Goal: Task Accomplishment & Management: Manage account settings

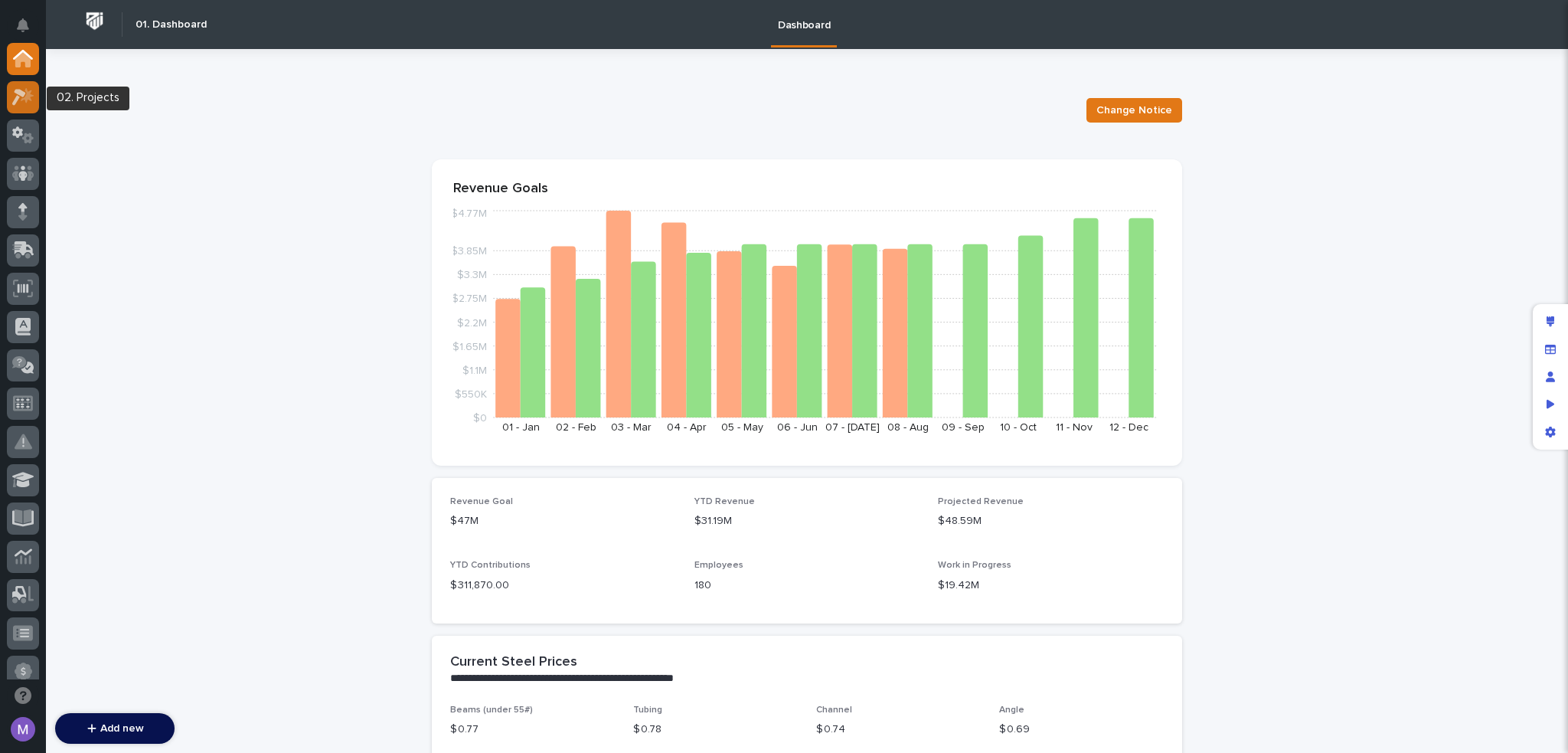
click at [20, 103] on icon at bounding box center [23, 97] width 22 height 18
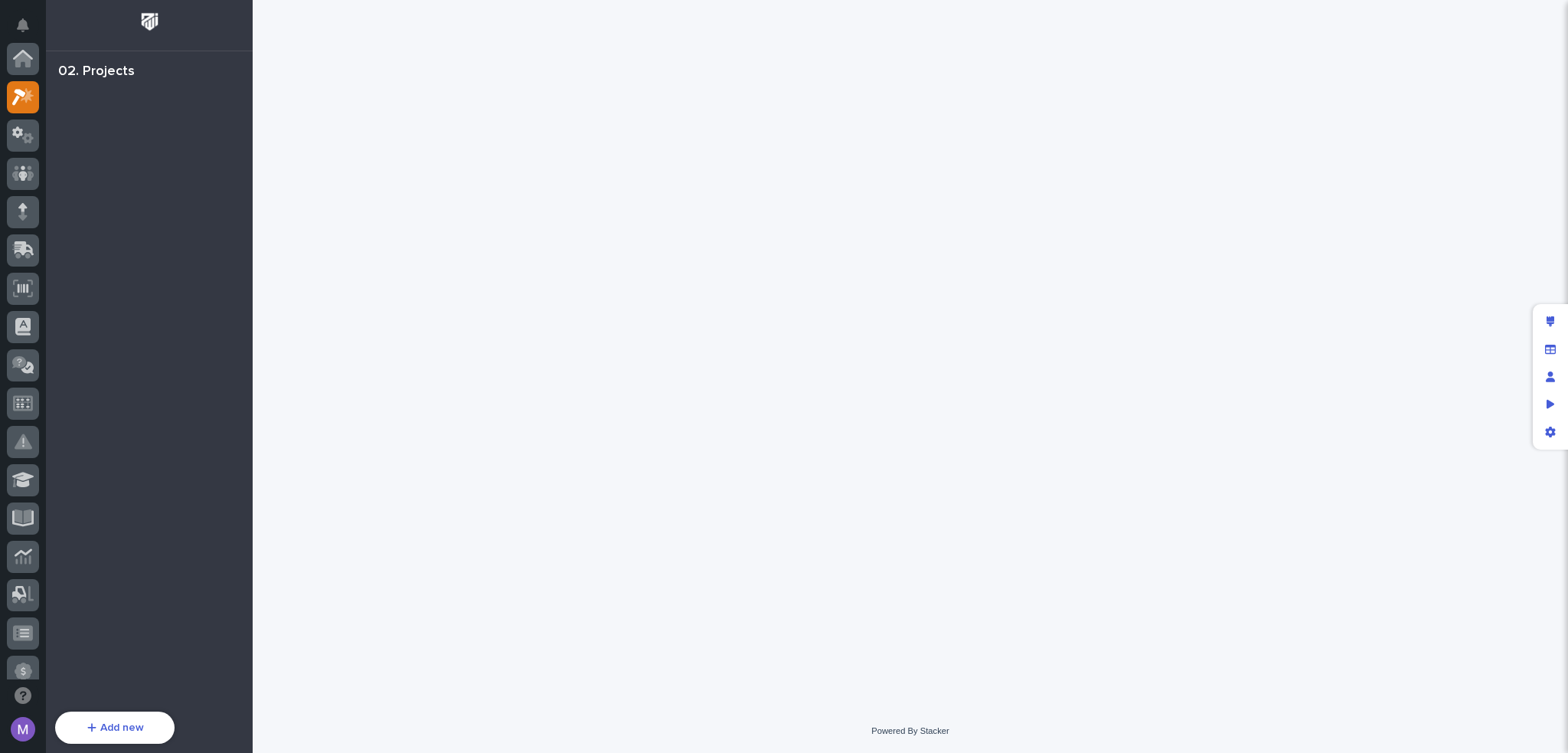
scroll to position [38, 0]
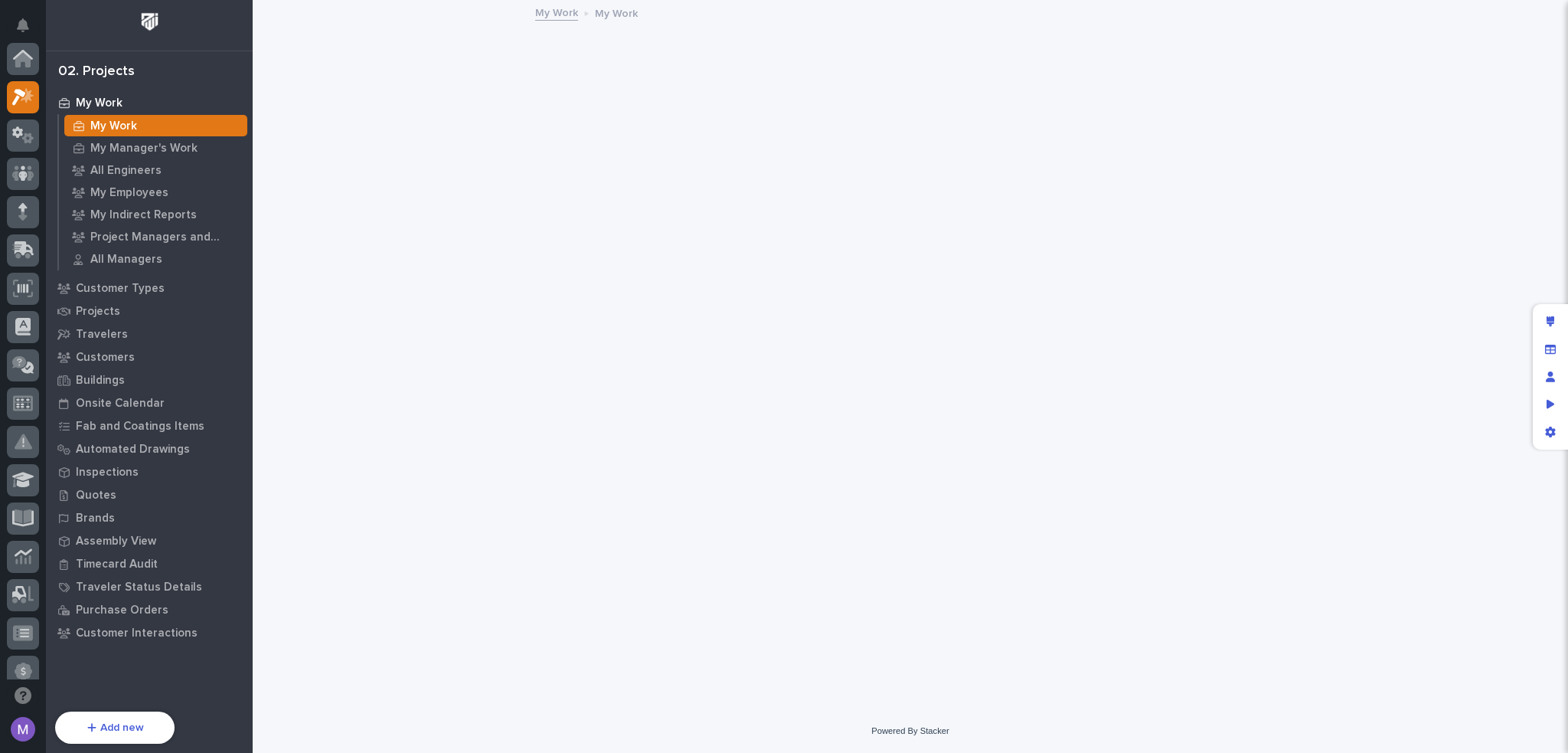
scroll to position [38, 0]
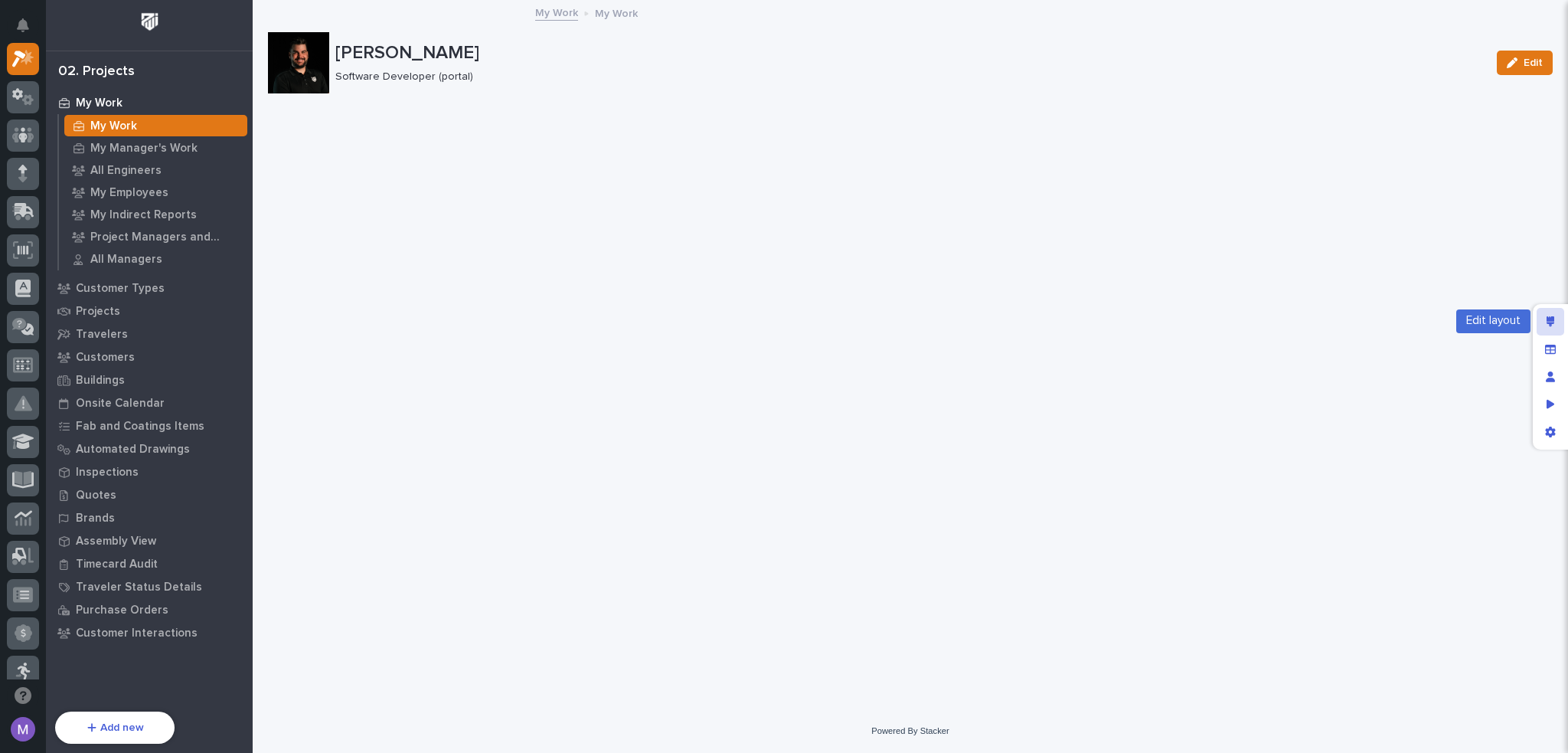
click at [1548, 316] on icon "Edit layout" at bounding box center [1550, 321] width 9 height 11
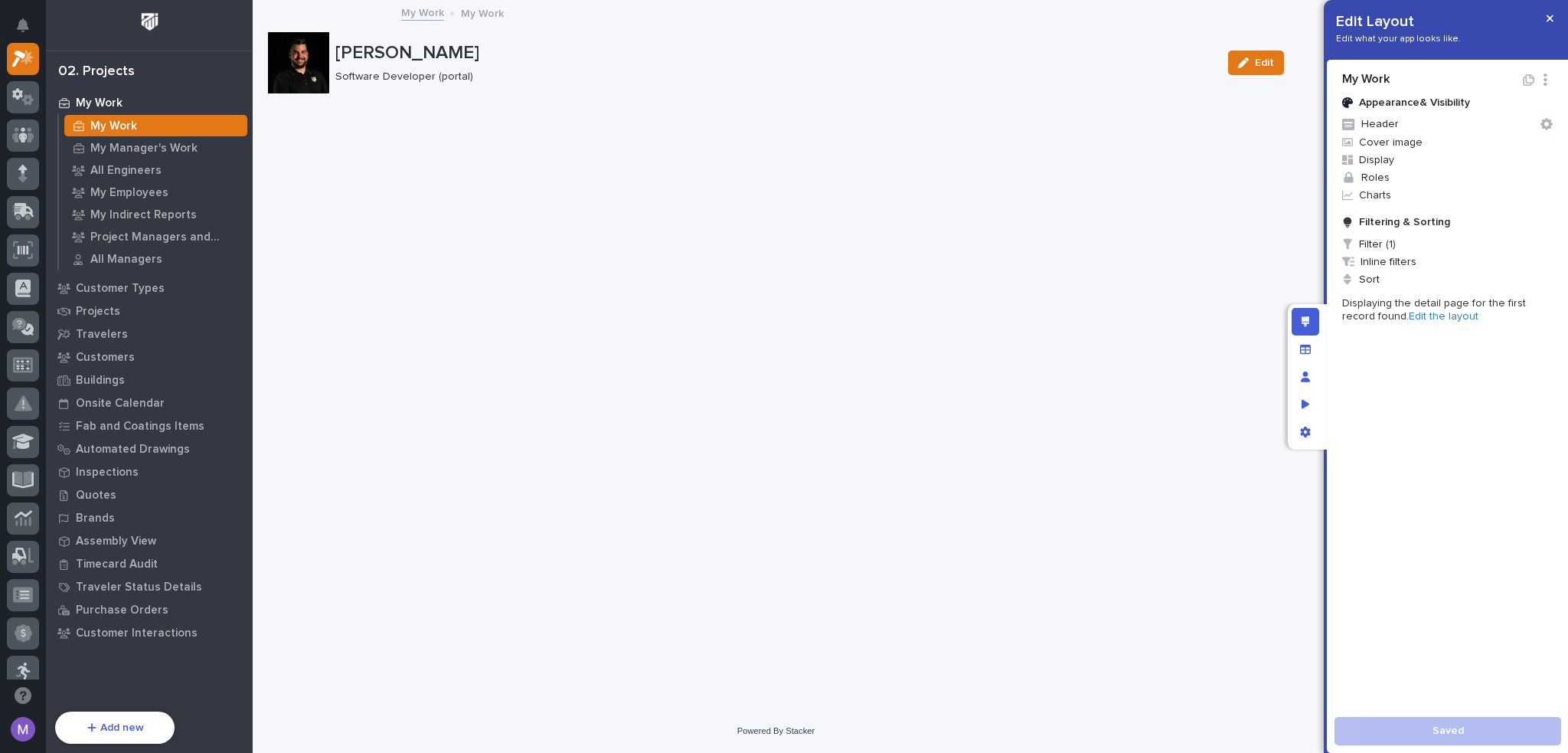
click at [1412, 315] on link "Edit the layout" at bounding box center [1443, 316] width 69 height 11
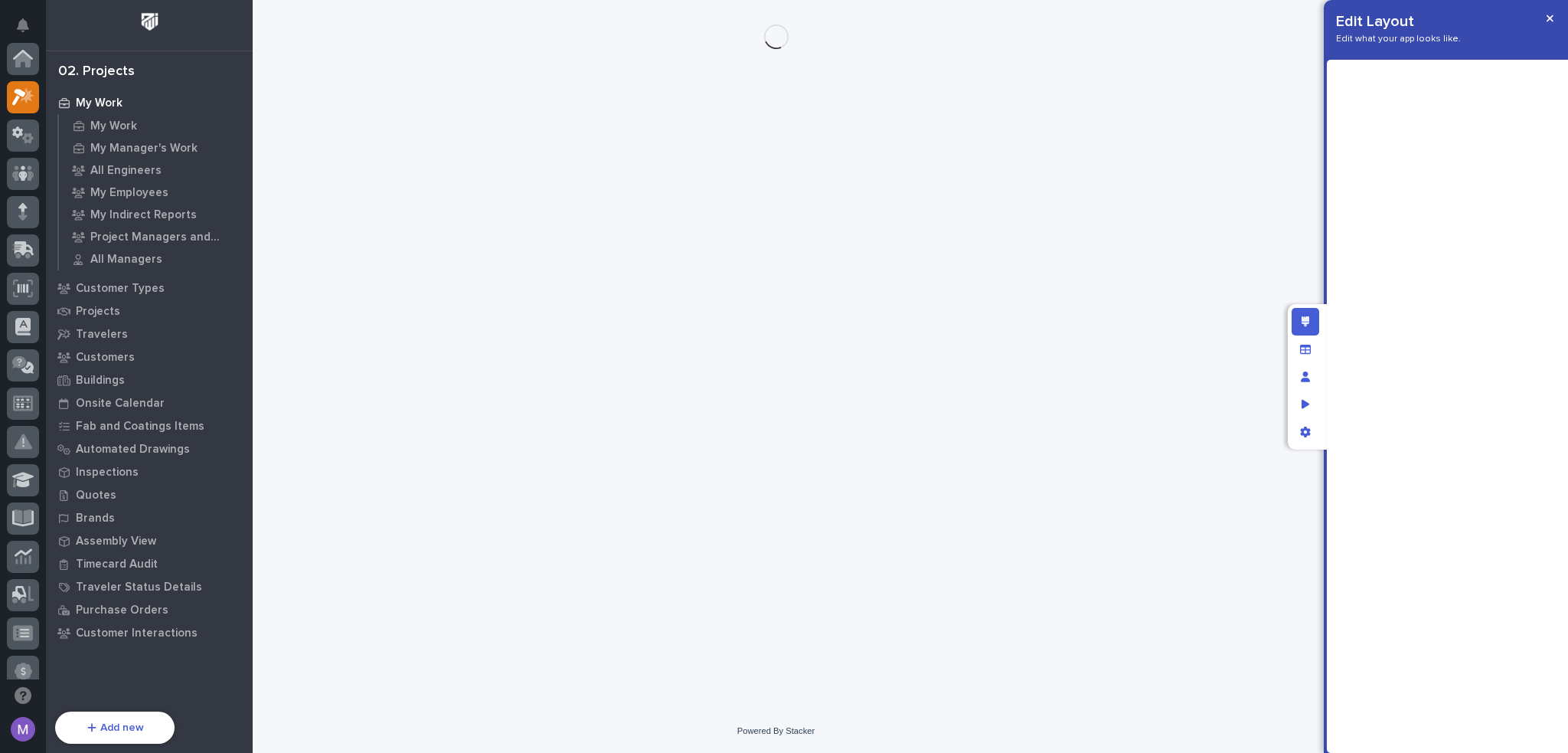
scroll to position [38, 0]
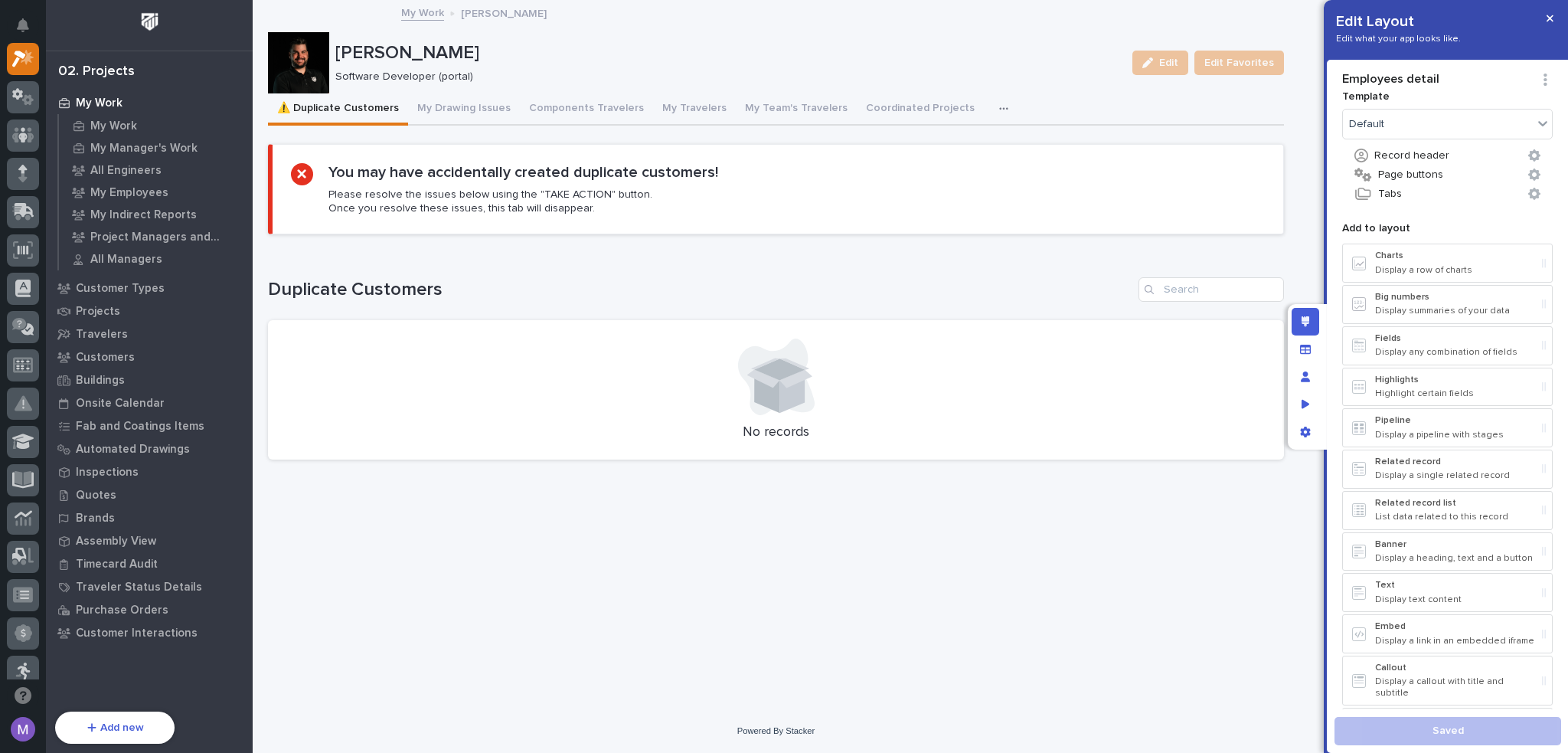
click at [990, 109] on button "button" at bounding box center [1006, 108] width 34 height 30
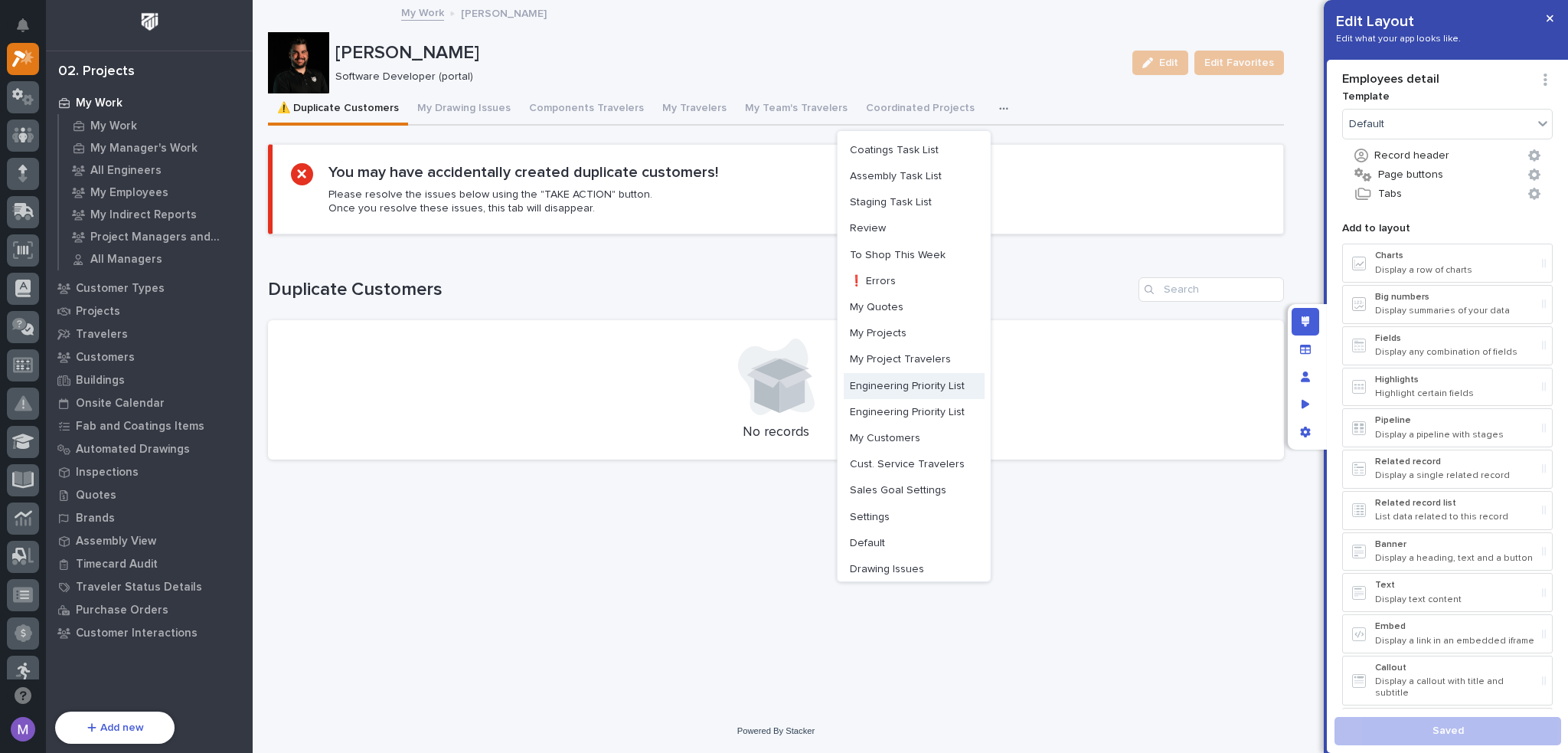
click at [895, 381] on span "Engineering Priority List" at bounding box center [908, 386] width 115 height 14
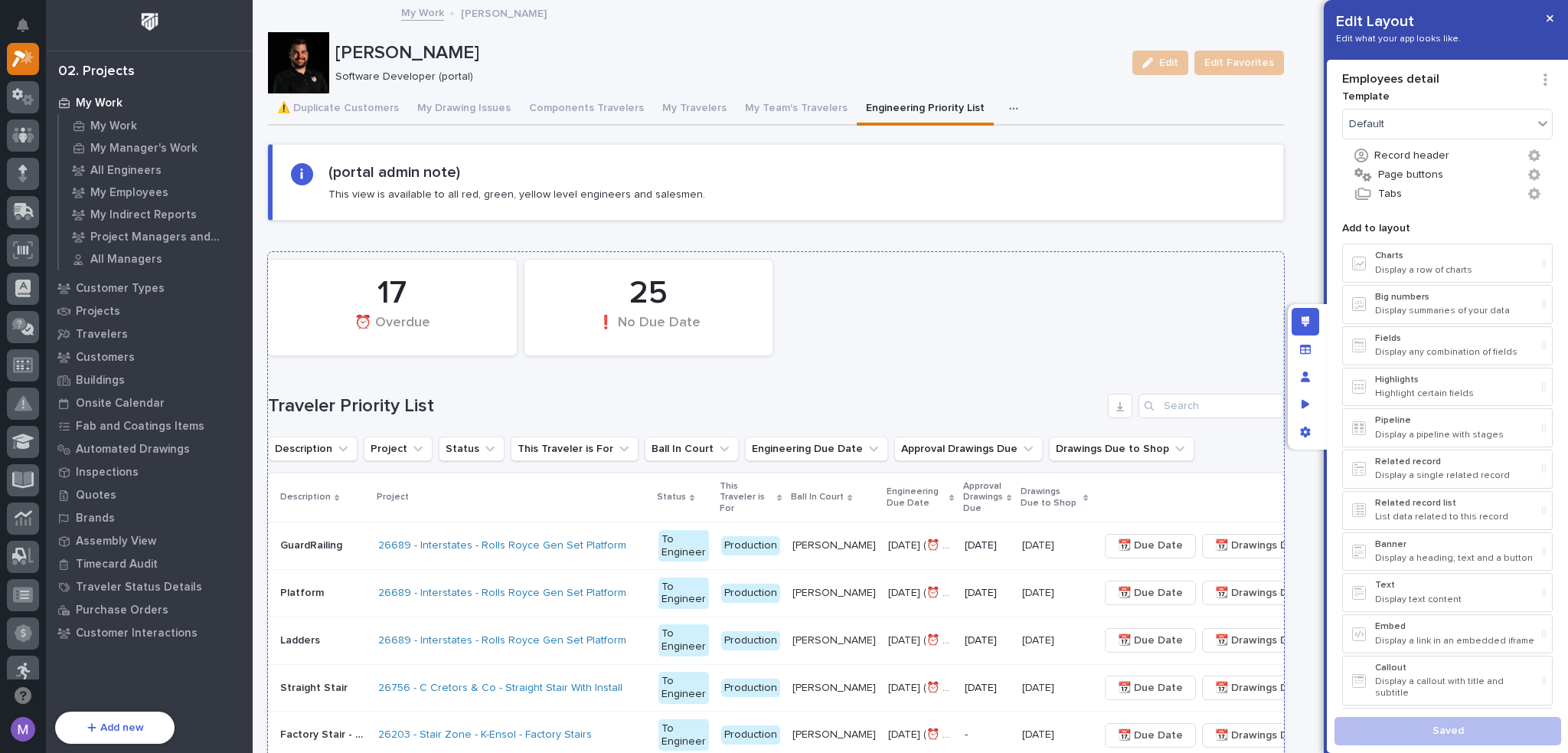
scroll to position [306, 0]
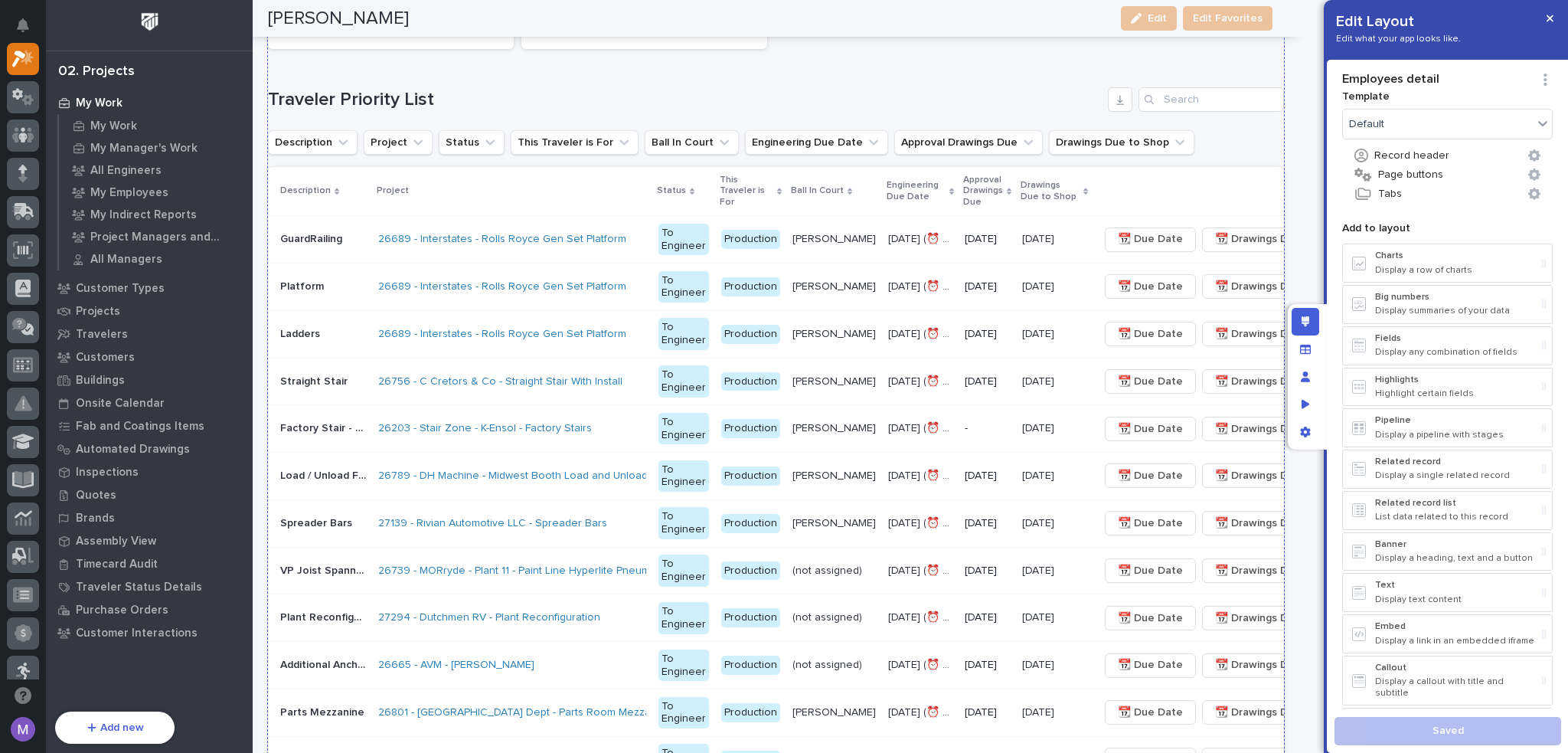
click at [1202, 139] on div "Description Project Status This Traveler is For Ball In Court Engineering Due D…" at bounding box center [776, 142] width 1016 height 24
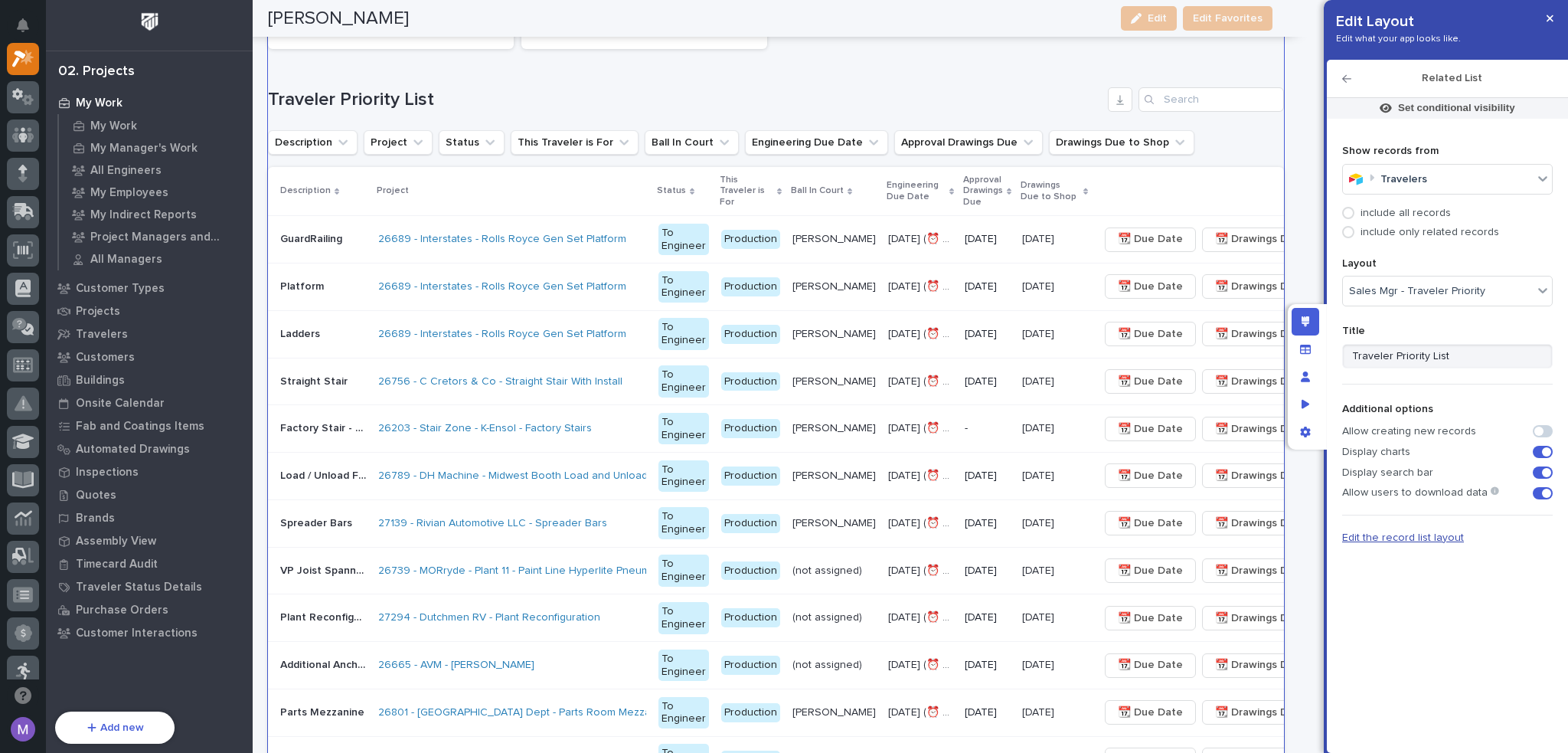
click at [1436, 538] on span "Edit the record list layout" at bounding box center [1403, 537] width 122 height 11
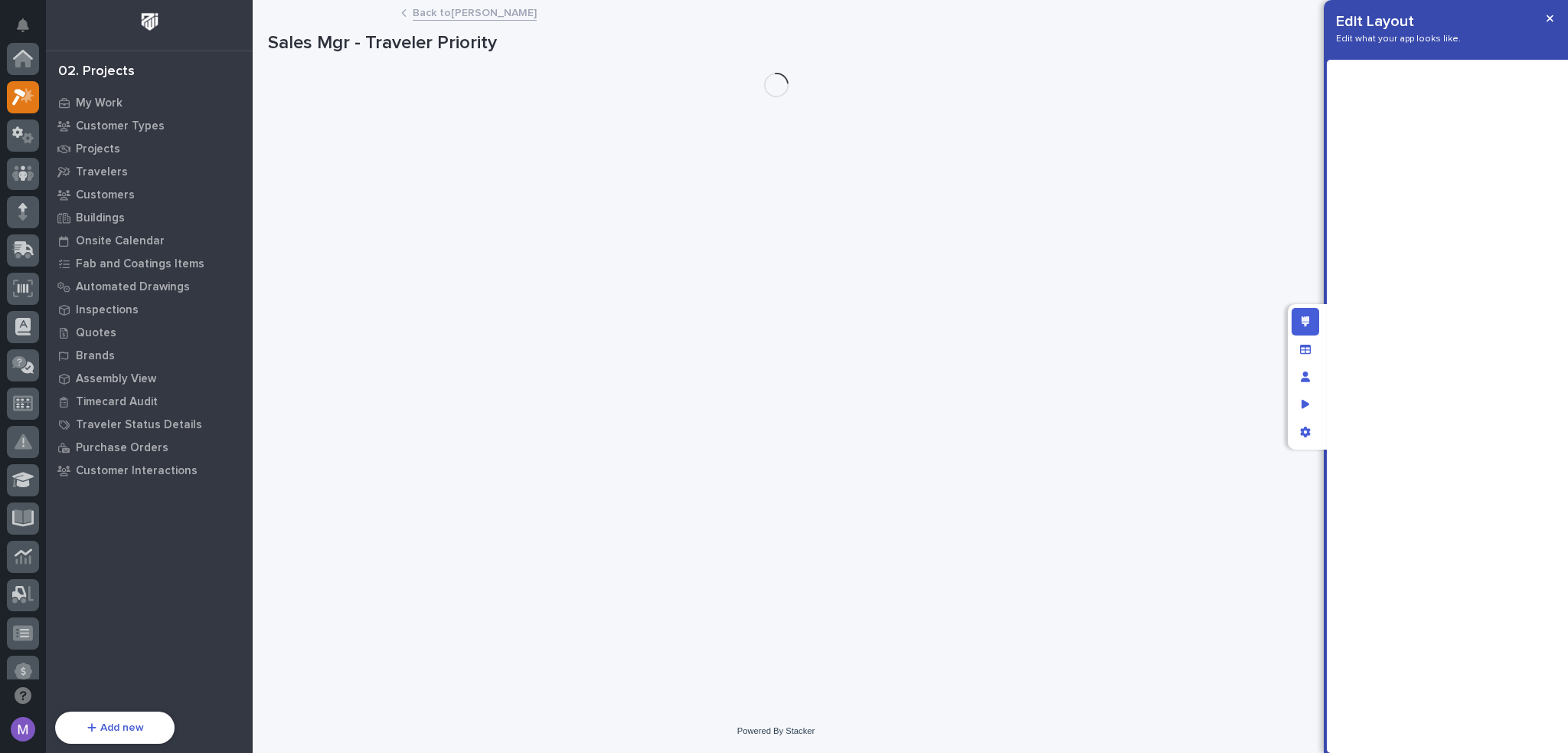
scroll to position [38, 0]
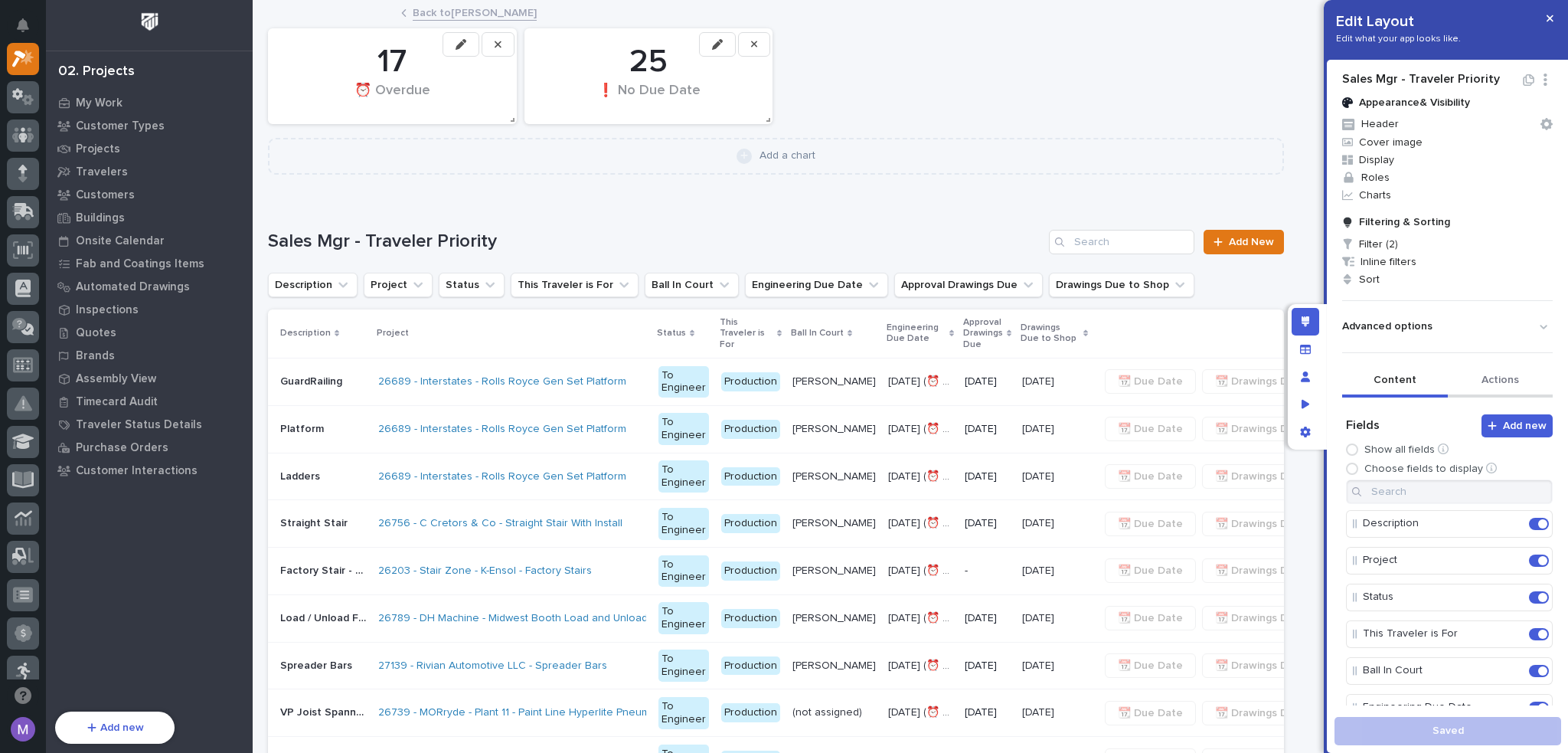
click at [1504, 382] on button "Actions" at bounding box center [1501, 381] width 105 height 32
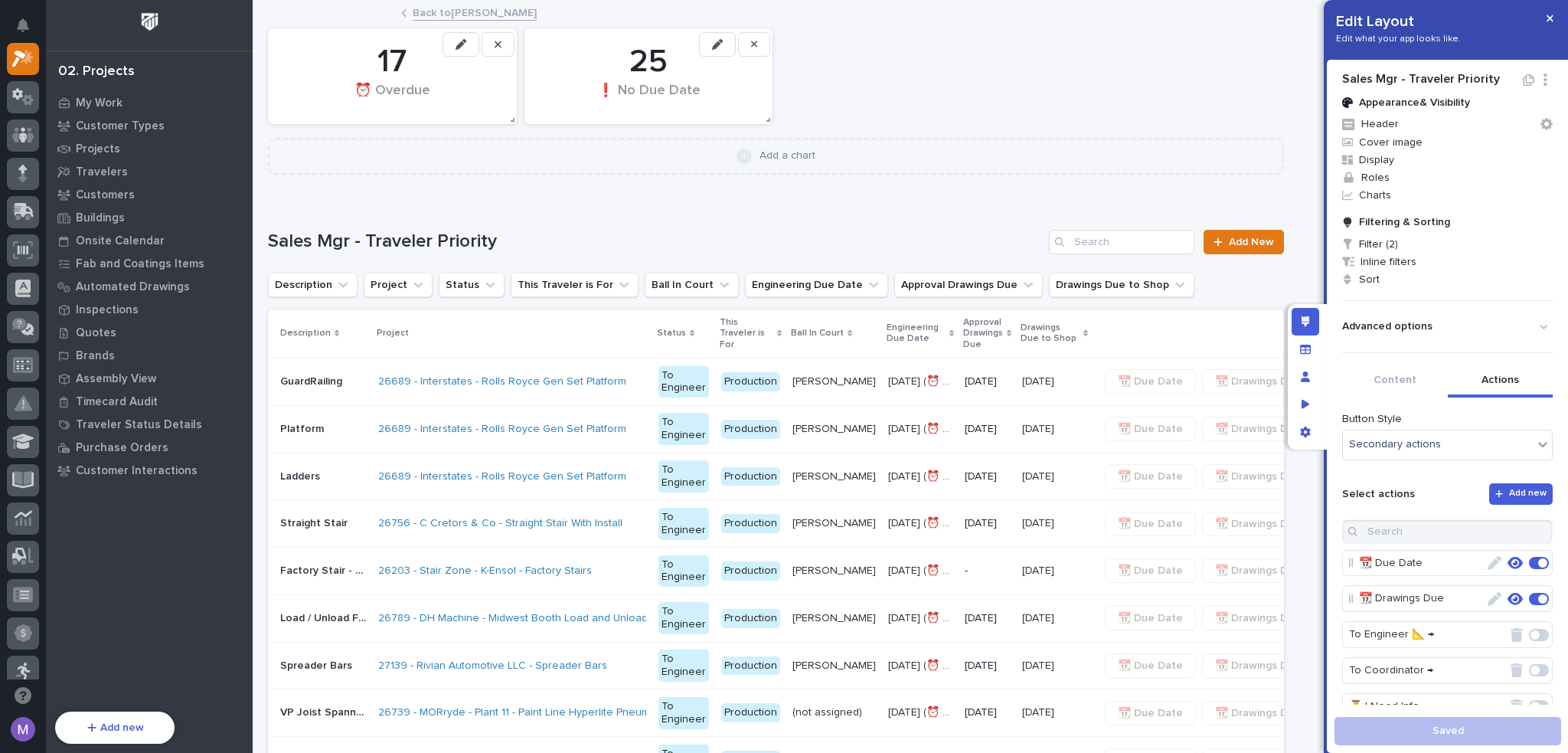
click at [1508, 566] on icon "button" at bounding box center [1515, 563] width 16 height 13
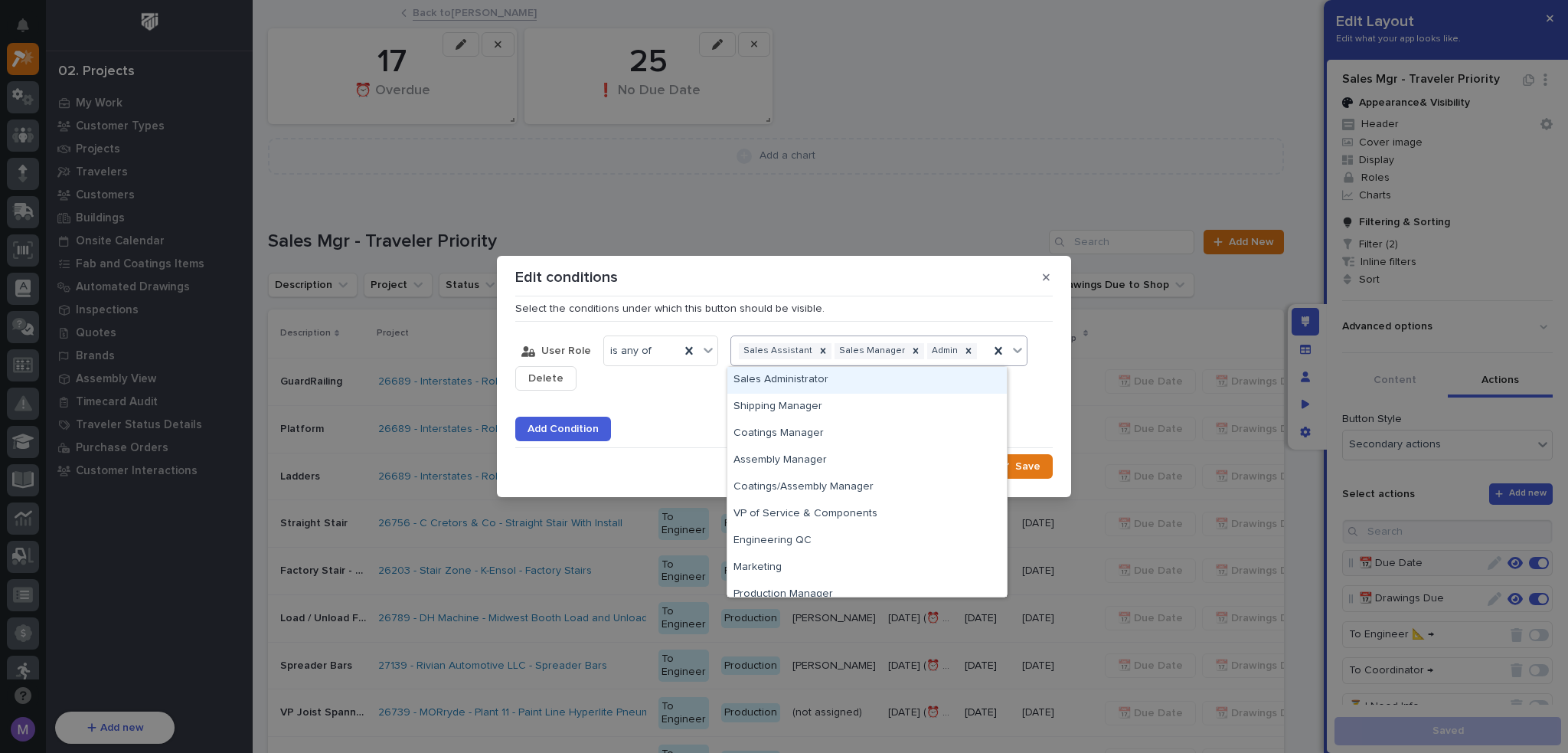
click at [864, 364] on div "Sales Assistant Sales Manager Admin" at bounding box center [879, 350] width 297 height 30
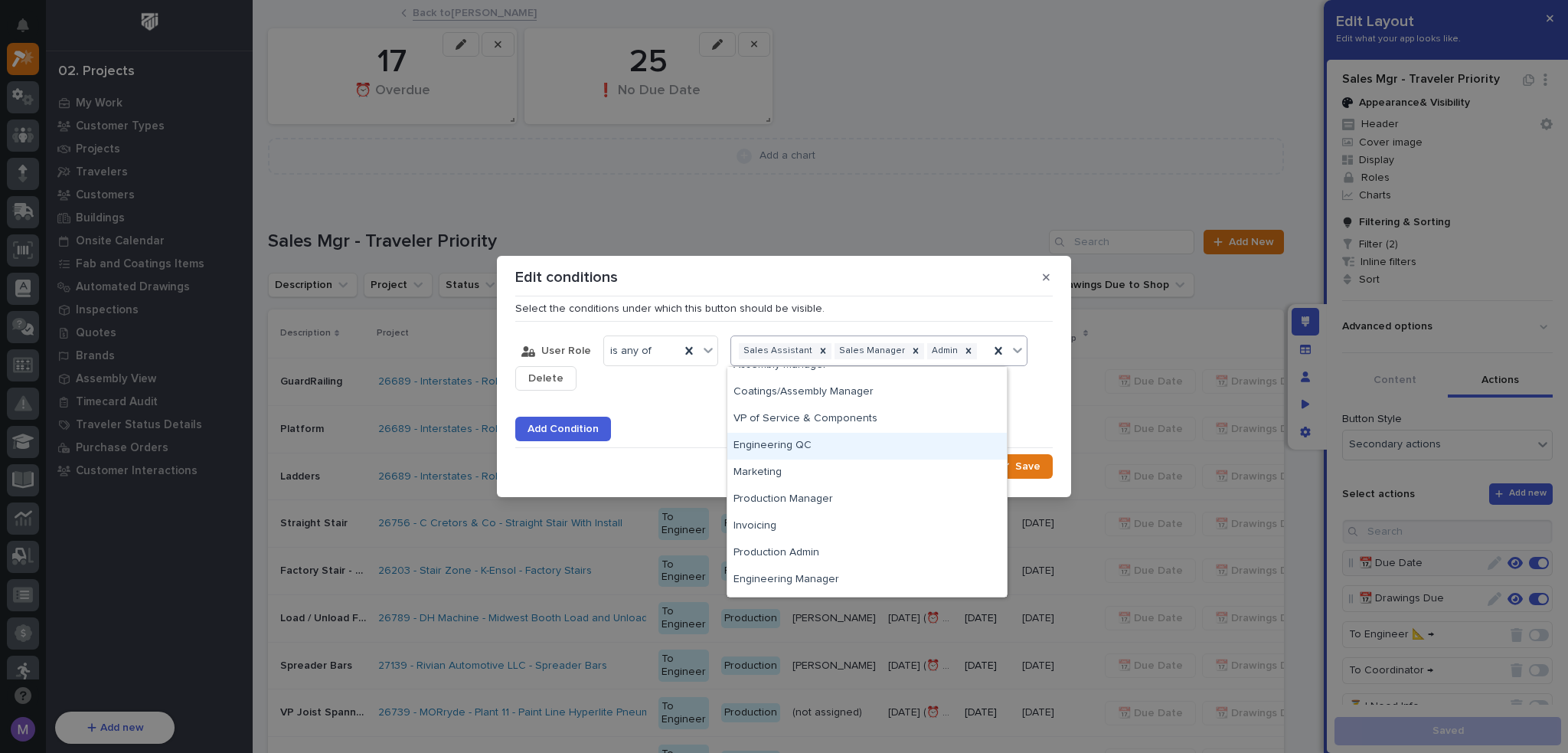
scroll to position [172, 0]
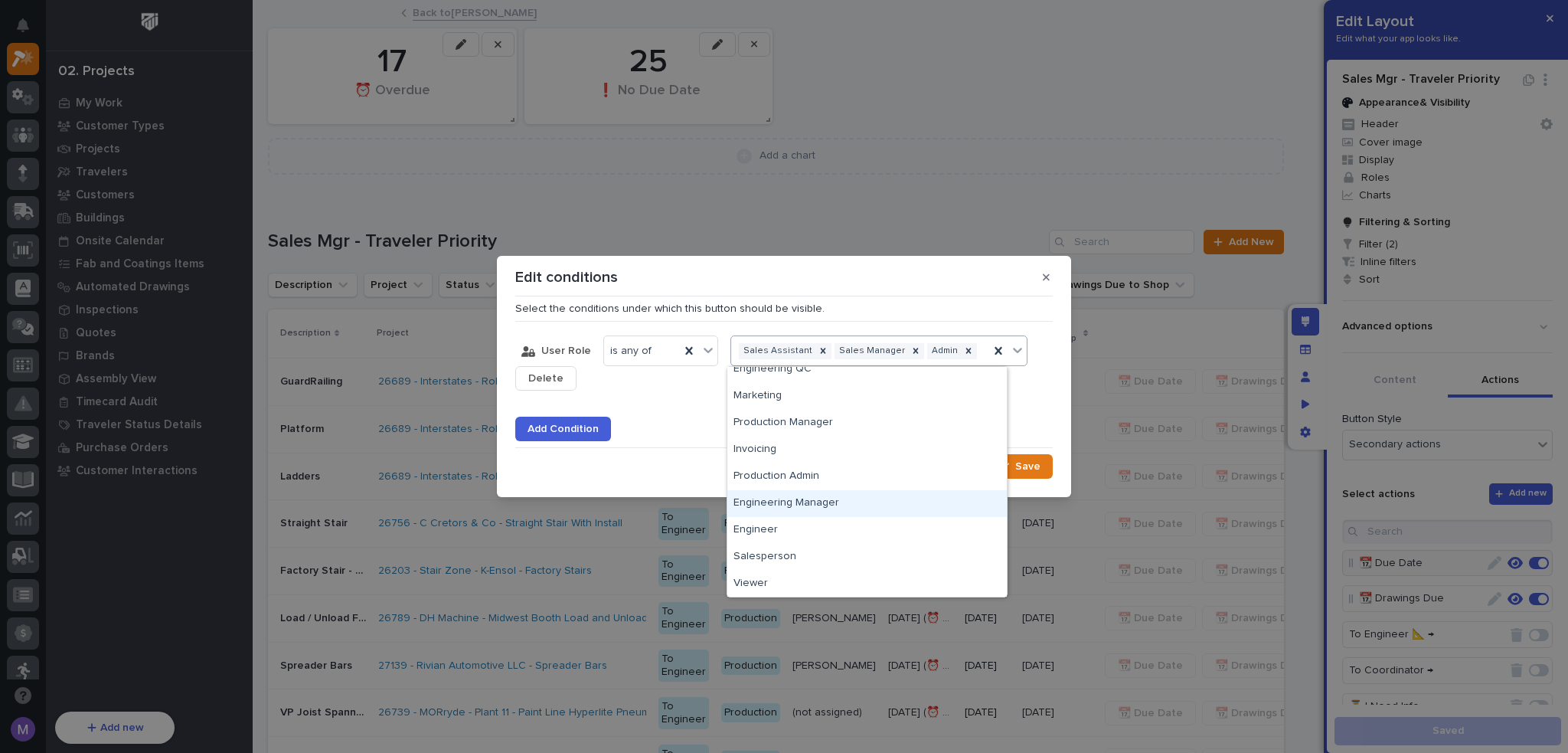
click at [822, 496] on div "Engineering Manager" at bounding box center [867, 503] width 280 height 26
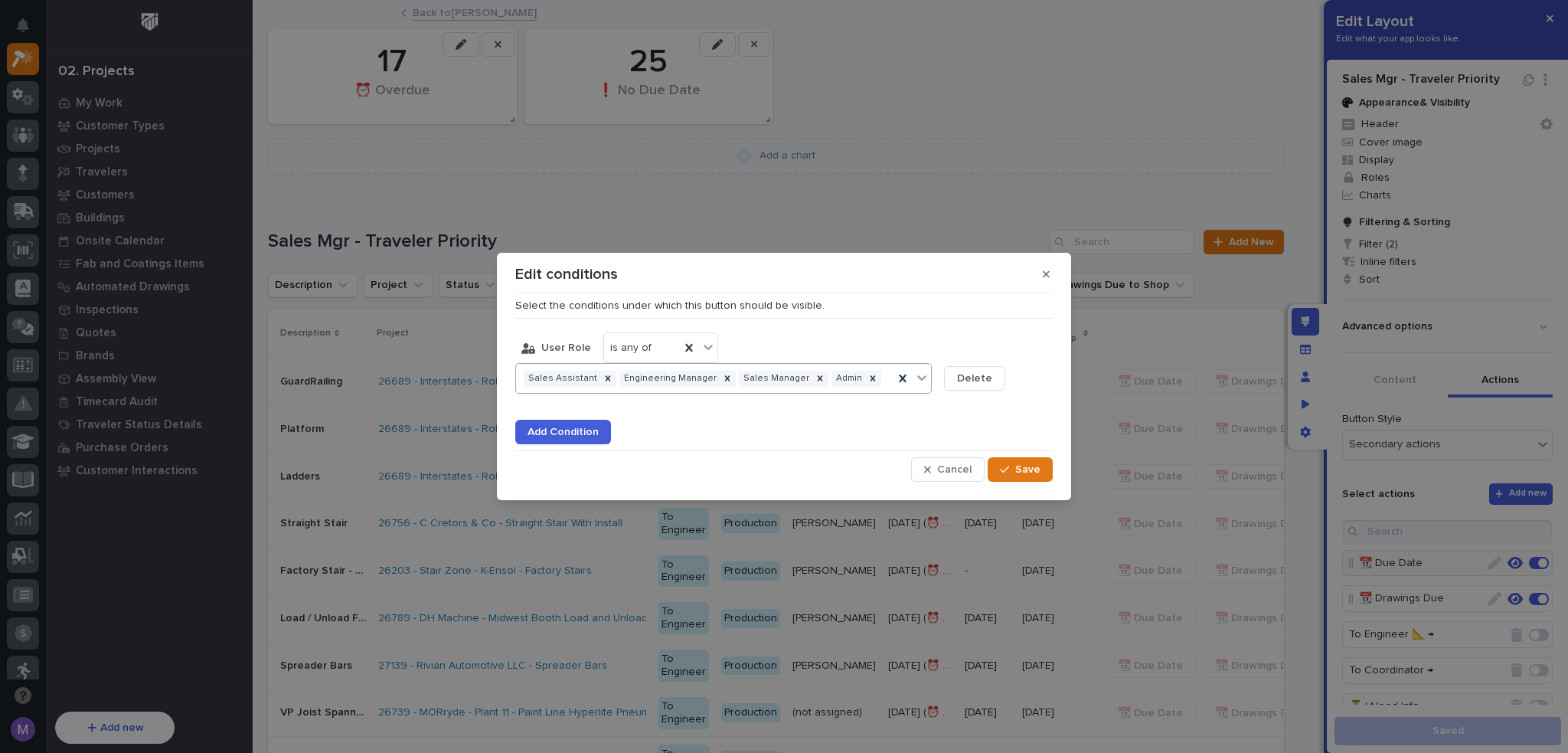
click at [862, 387] on div "Sales Assistant Engineering Manager Sales Manager Admin" at bounding box center [704, 378] width 377 height 22
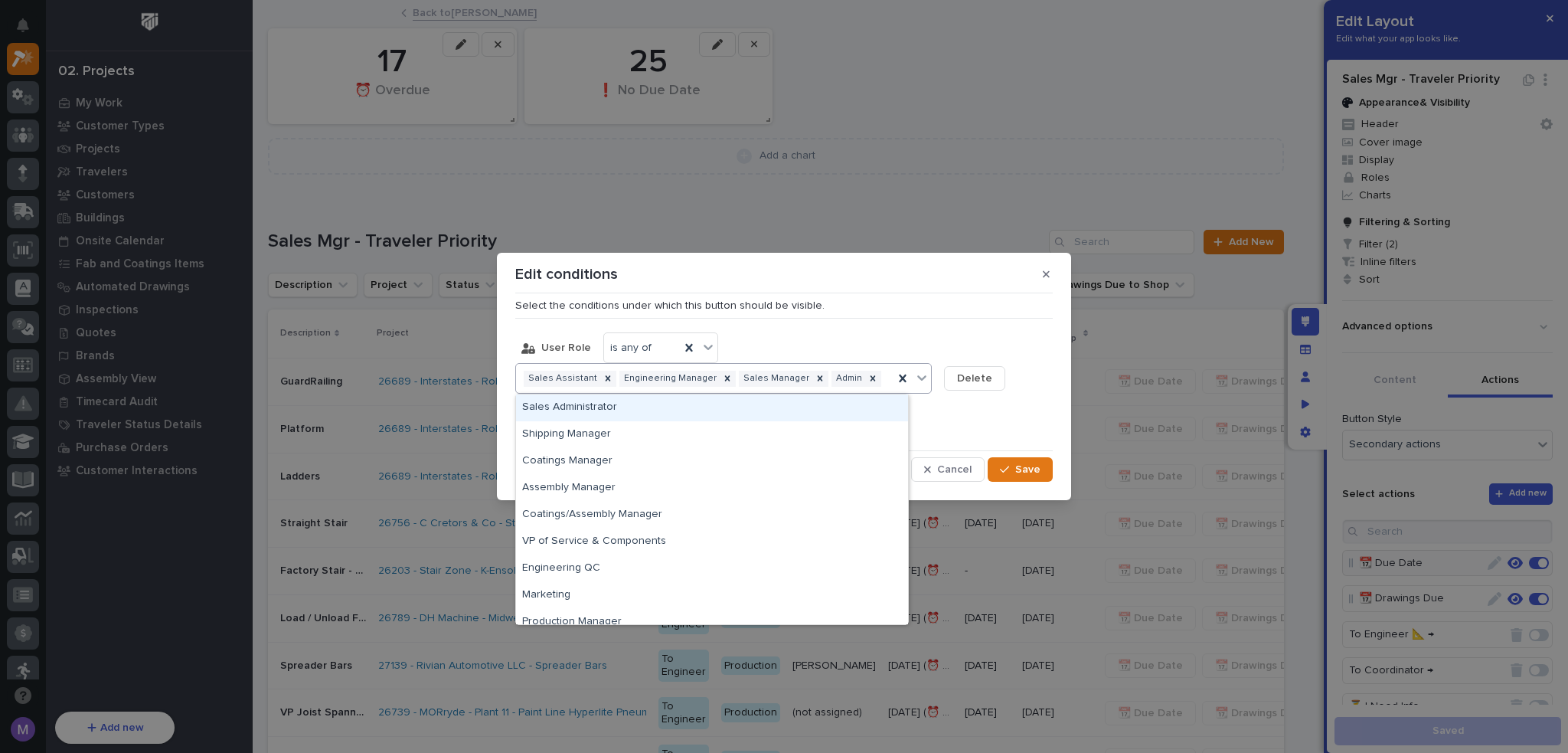
click at [861, 387] on div "Sales Assistant Engineering Manager Sales Manager Admin" at bounding box center [704, 378] width 377 height 22
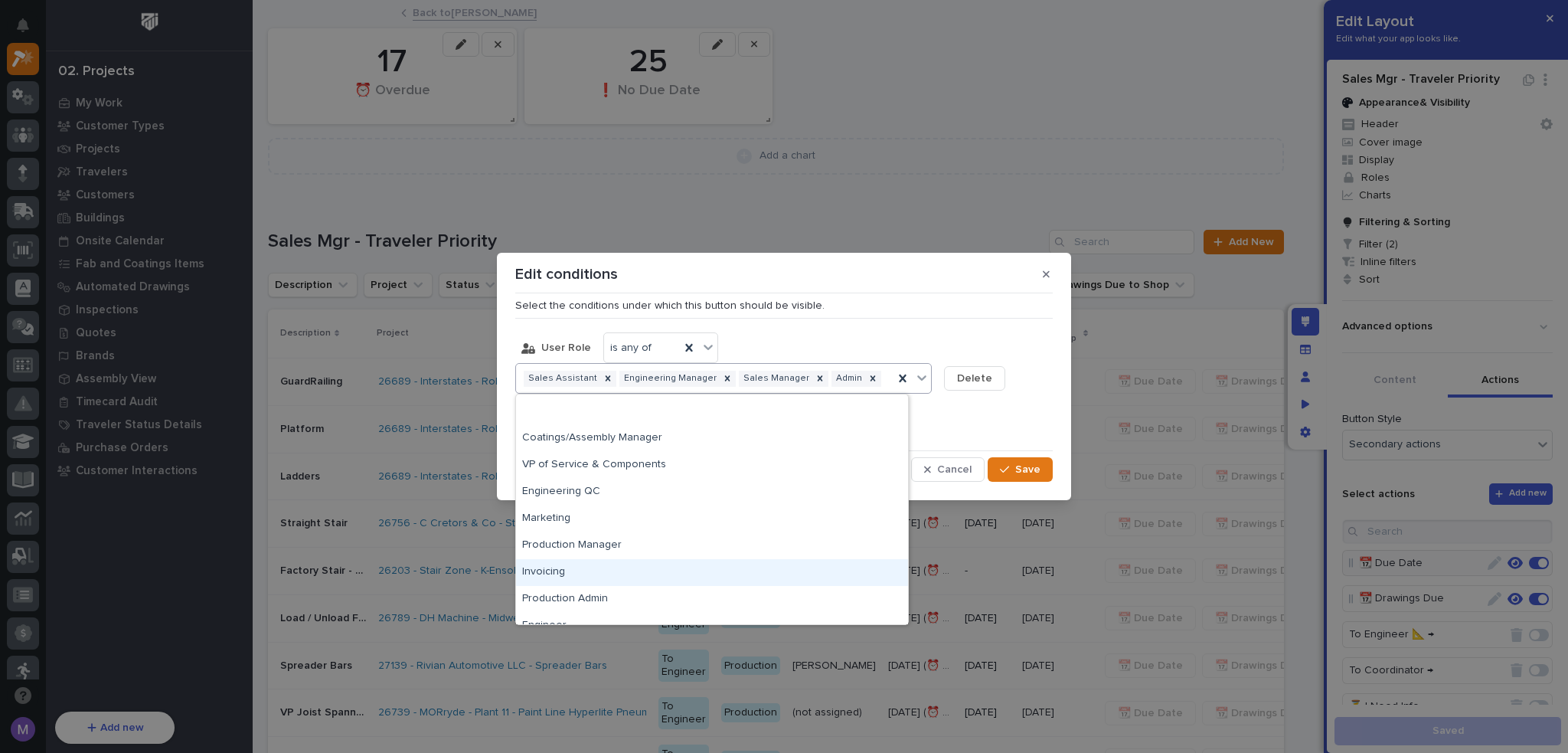
scroll to position [145, 0]
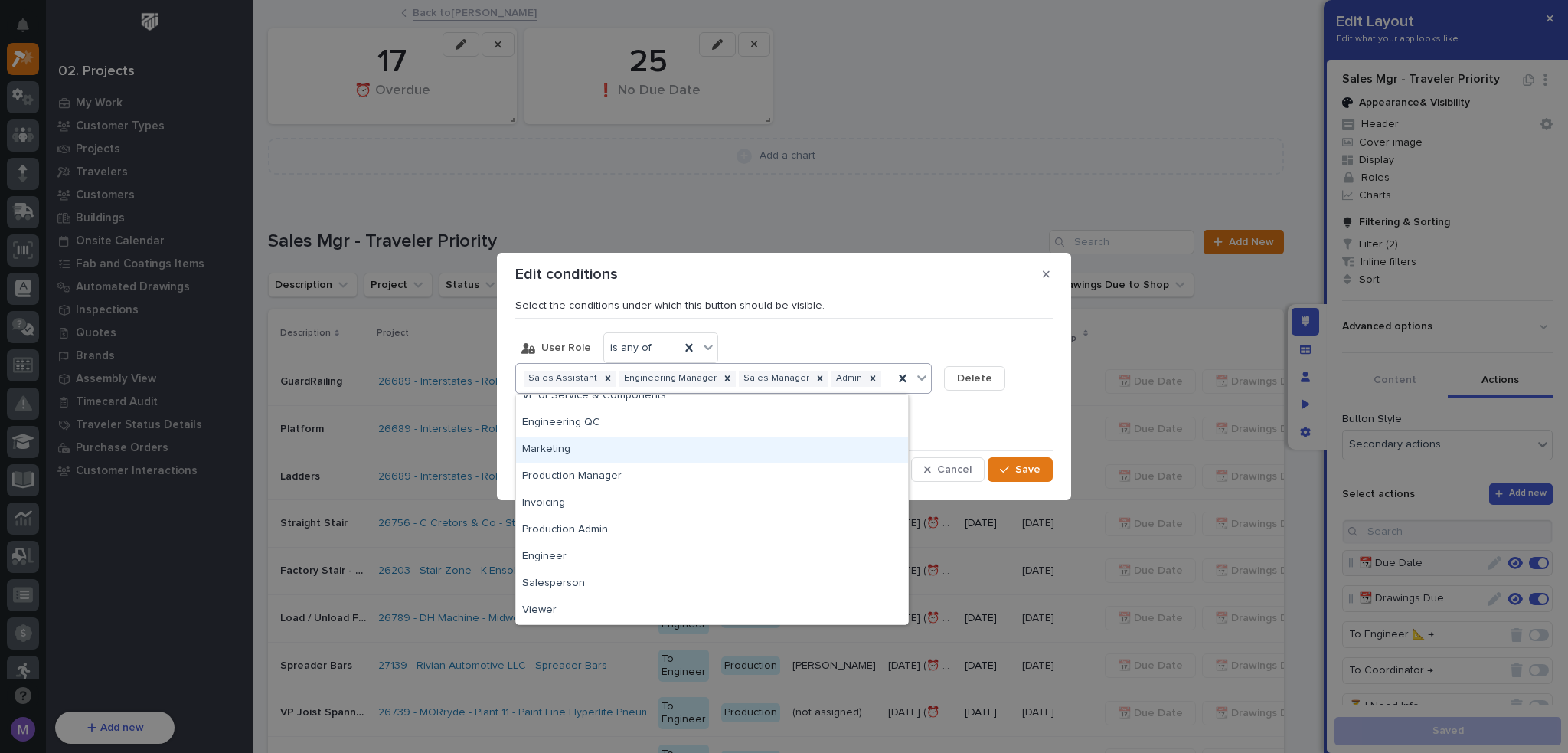
click at [1011, 423] on div "Add Condition" at bounding box center [784, 423] width 537 height 43
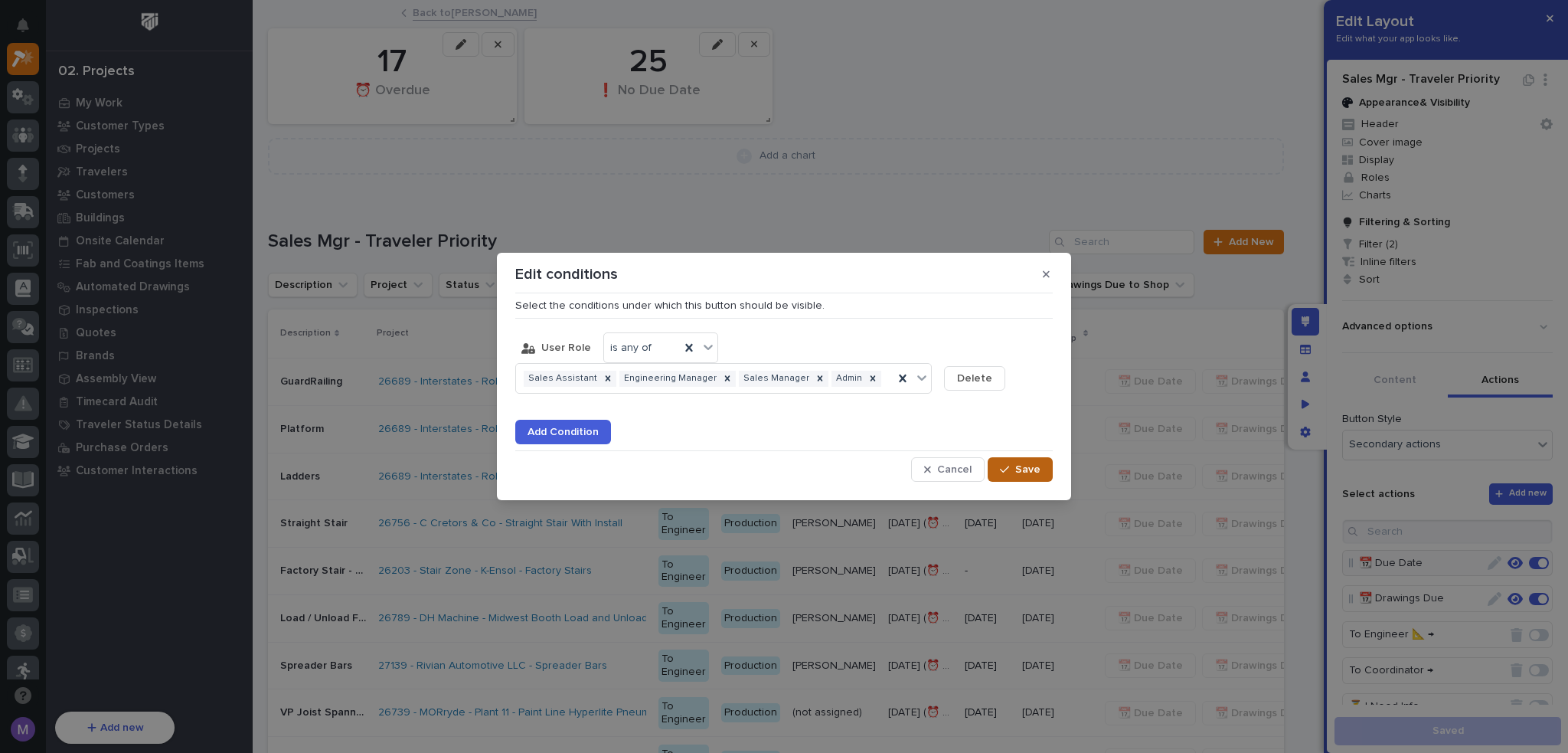
click at [1017, 471] on span "Save" at bounding box center [1028, 469] width 25 height 14
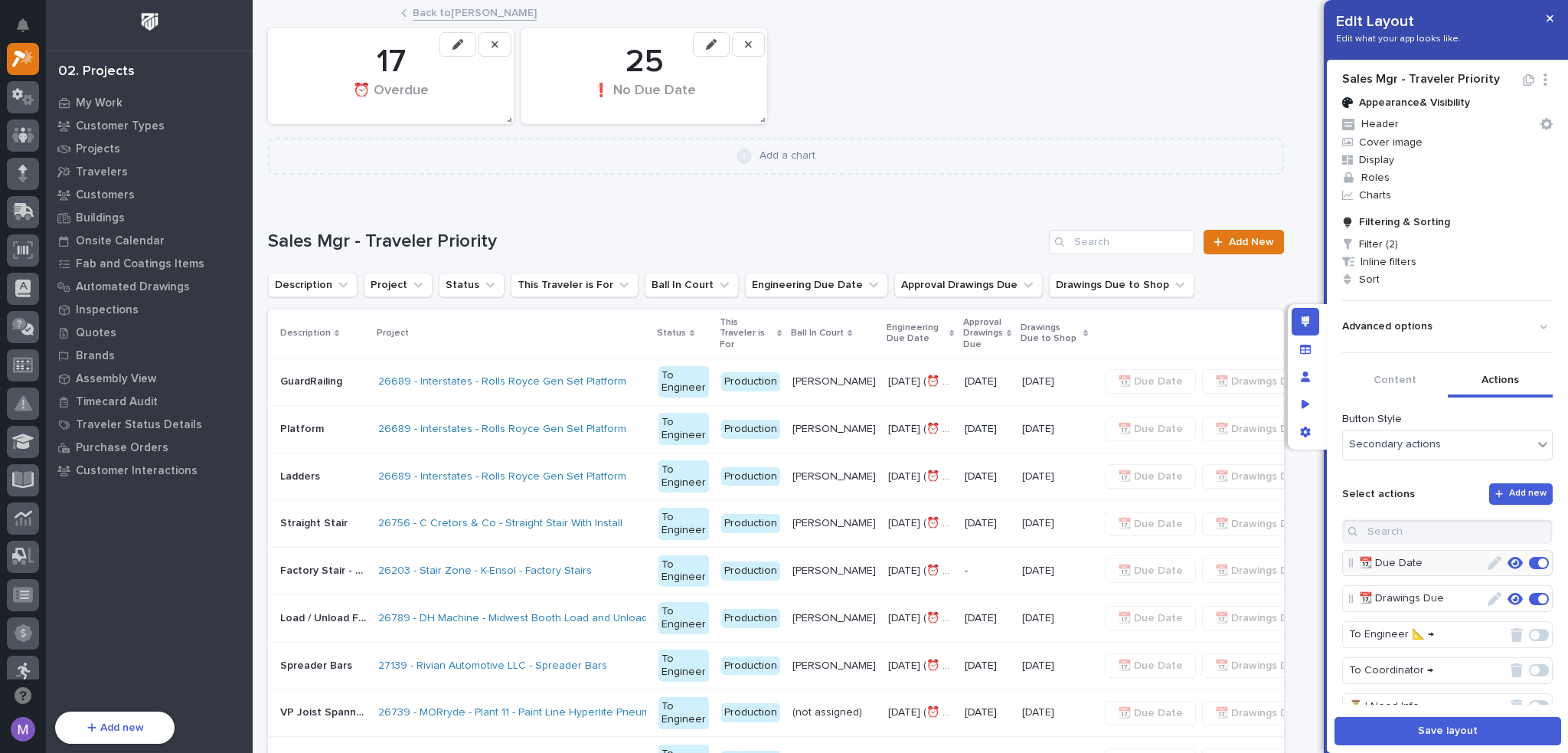
click at [1508, 601] on icon "button" at bounding box center [1515, 599] width 16 height 13
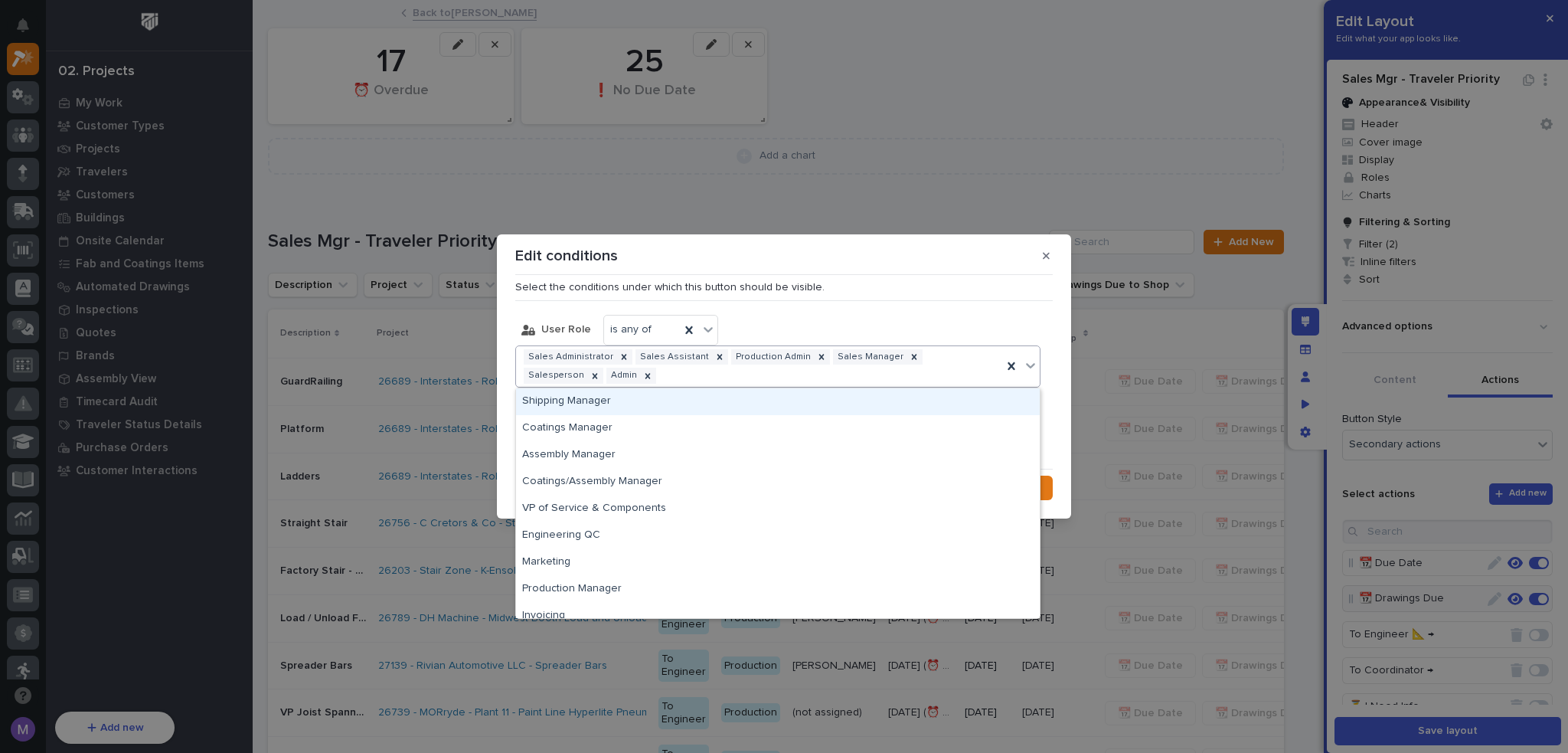
click at [801, 376] on div "Sales Administrator Sales Assistant Production Admin Sales Manager Salesperson …" at bounding box center [759, 367] width 487 height 41
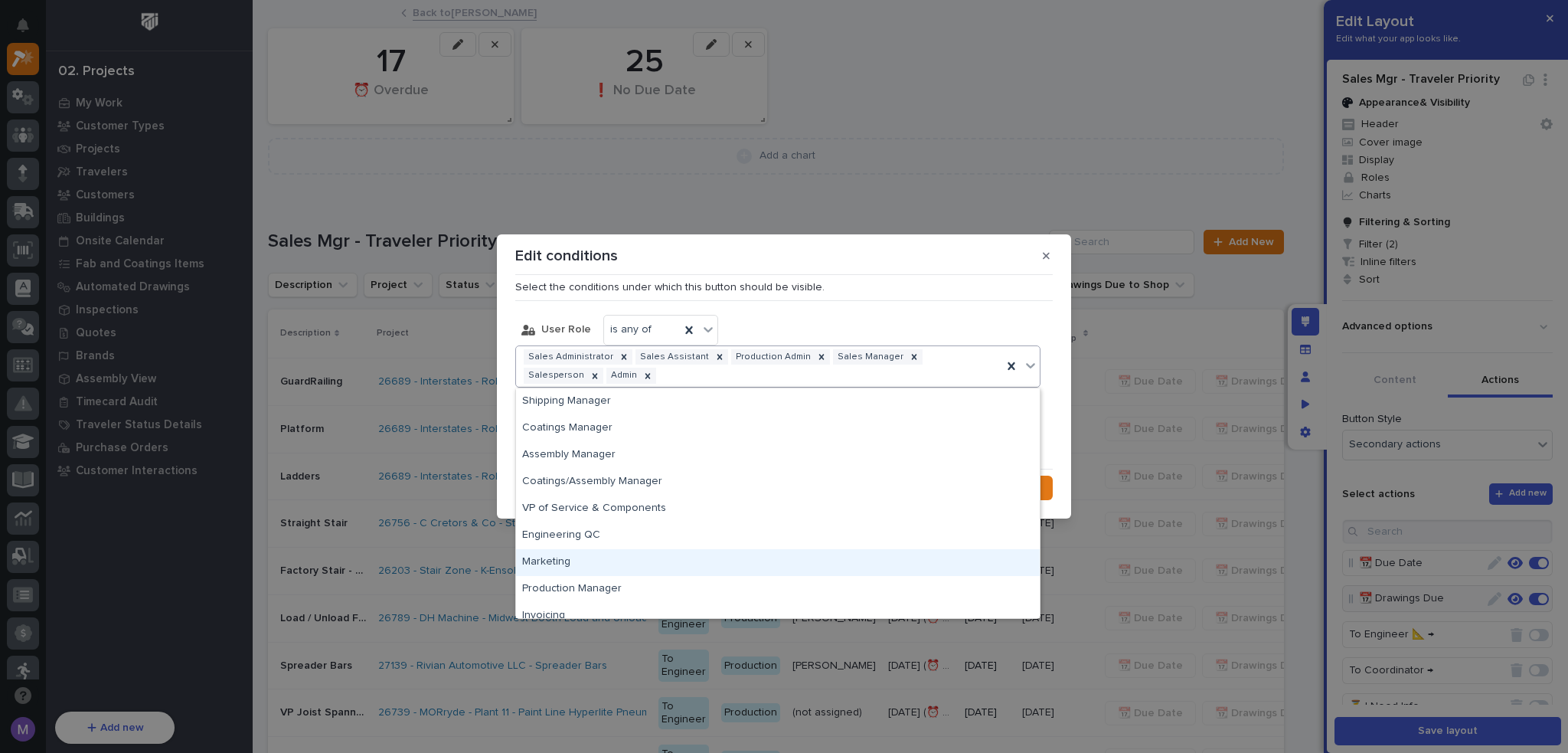
scroll to position [92, 0]
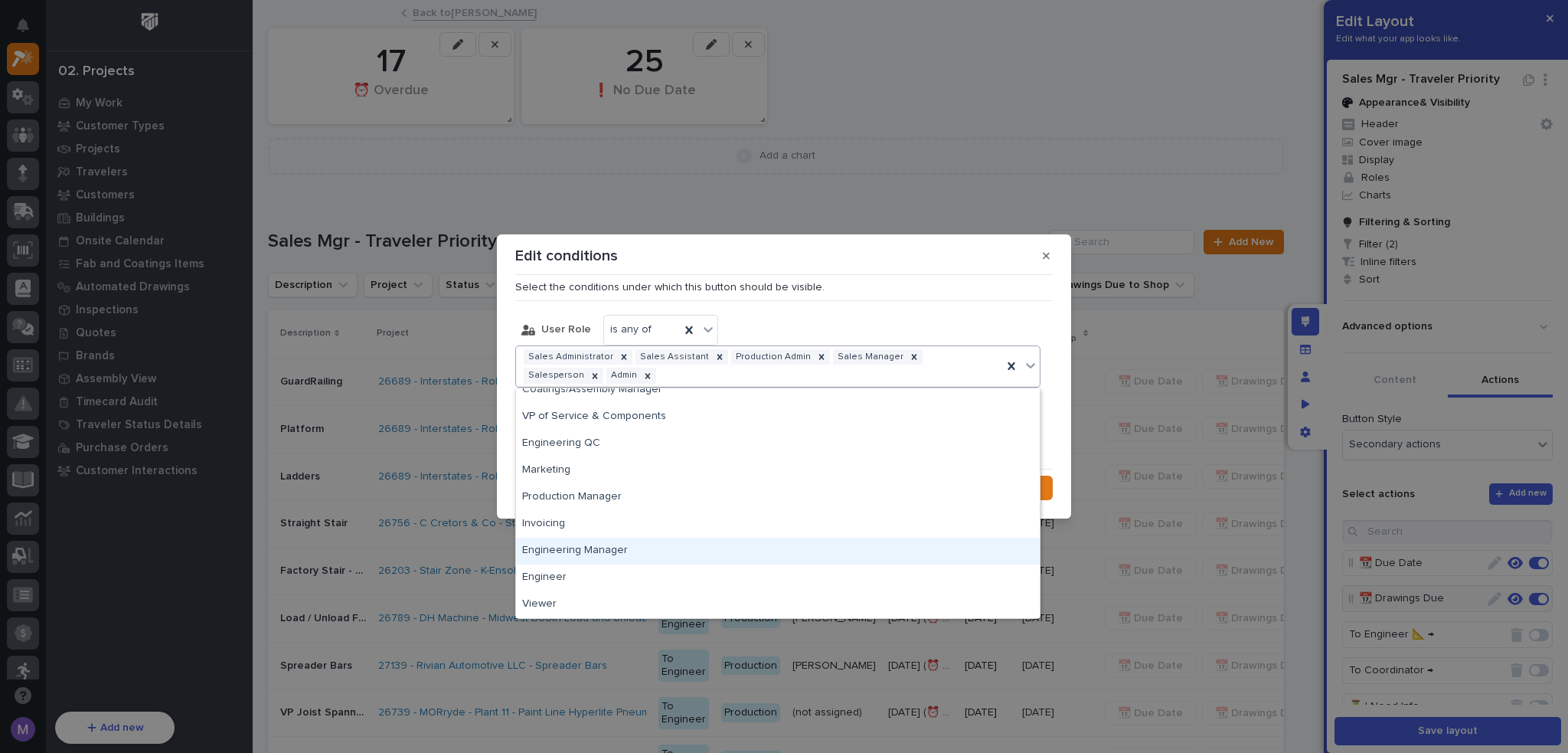
click at [647, 548] on div "Engineering Manager" at bounding box center [777, 550] width 524 height 26
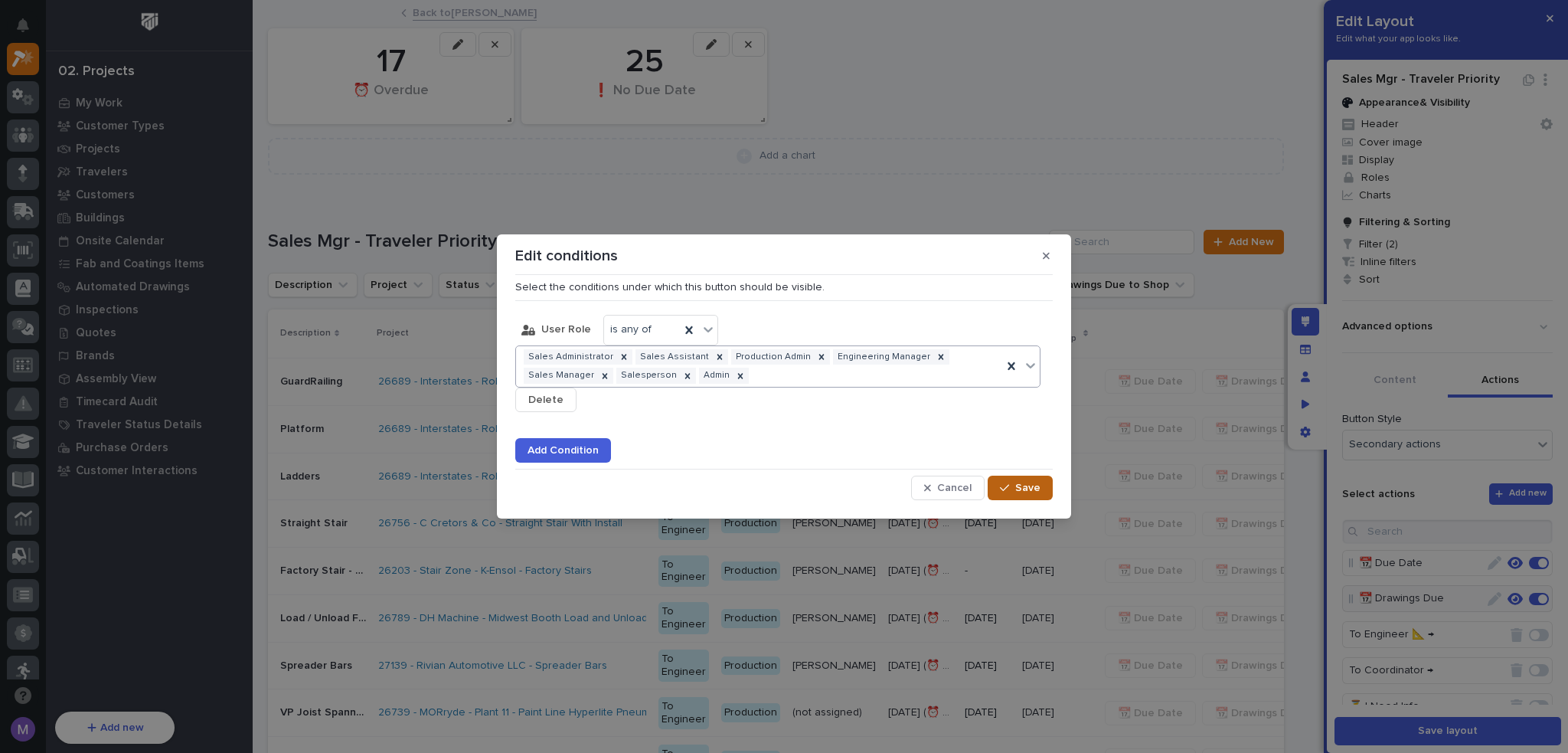
click at [1018, 487] on span "Save" at bounding box center [1028, 488] width 25 height 14
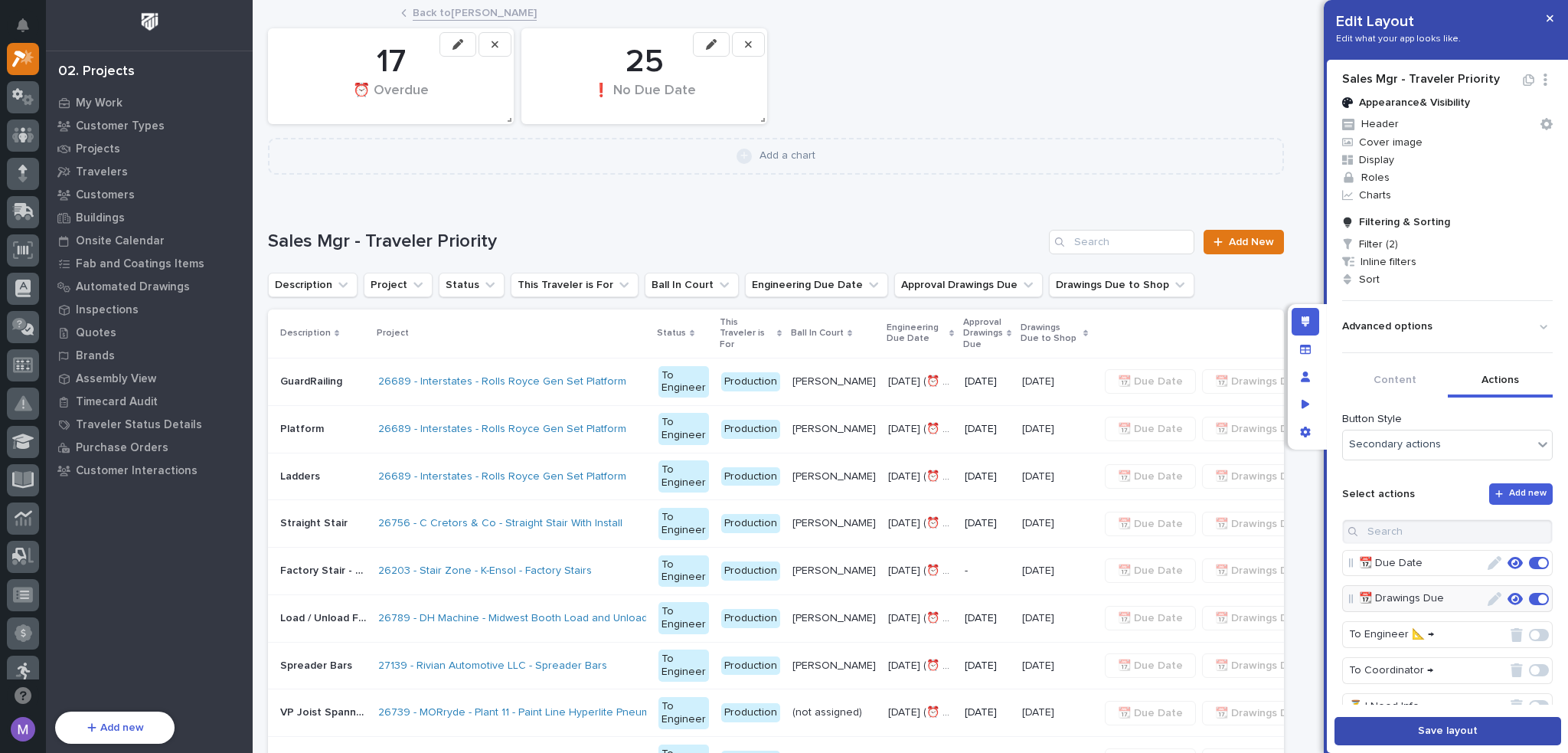
click at [1411, 740] on button "Save layout" at bounding box center [1448, 731] width 226 height 28
click at [98, 103] on p "My Work" at bounding box center [99, 103] width 47 height 14
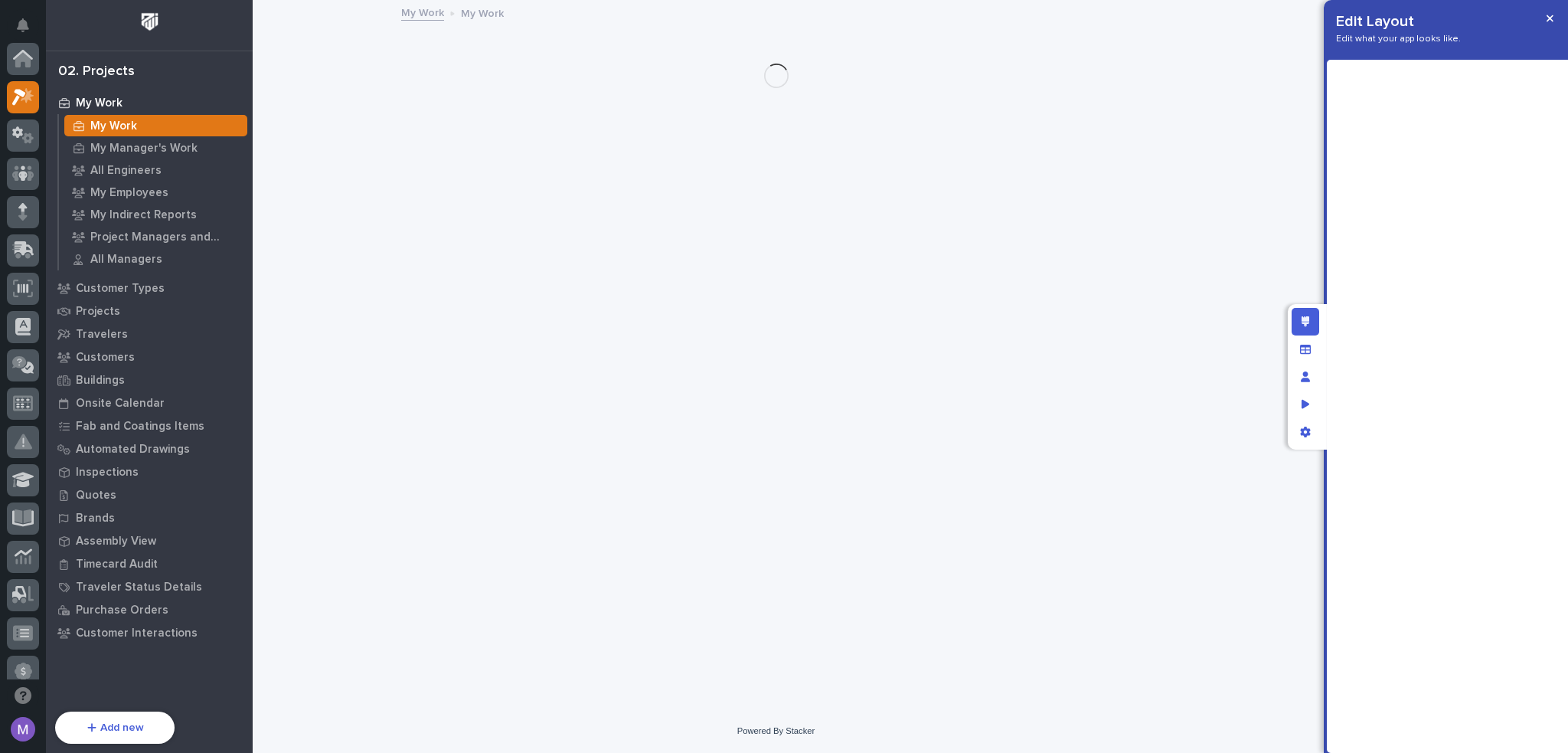
scroll to position [38, 0]
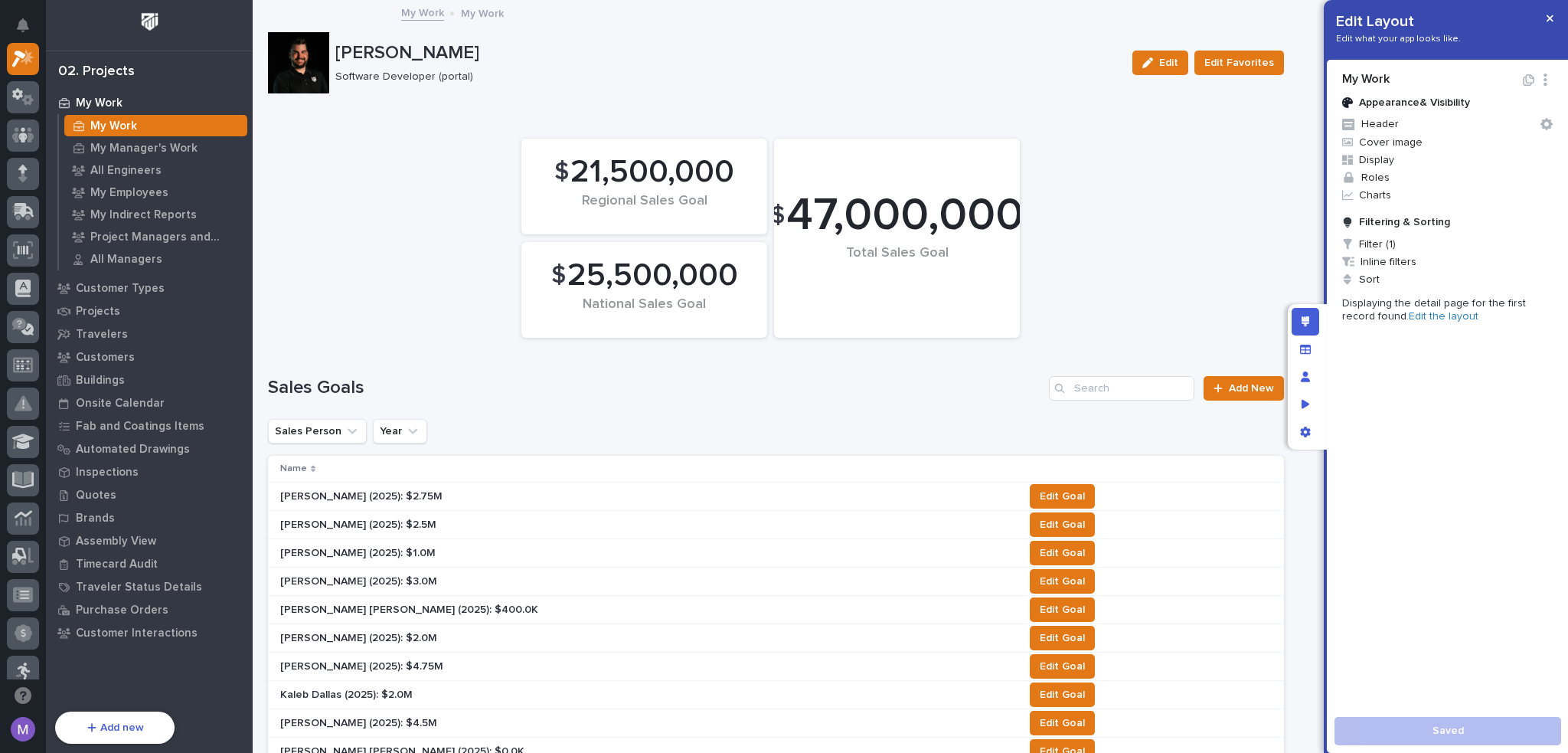
click at [1436, 318] on link "Edit the layout" at bounding box center [1443, 316] width 69 height 11
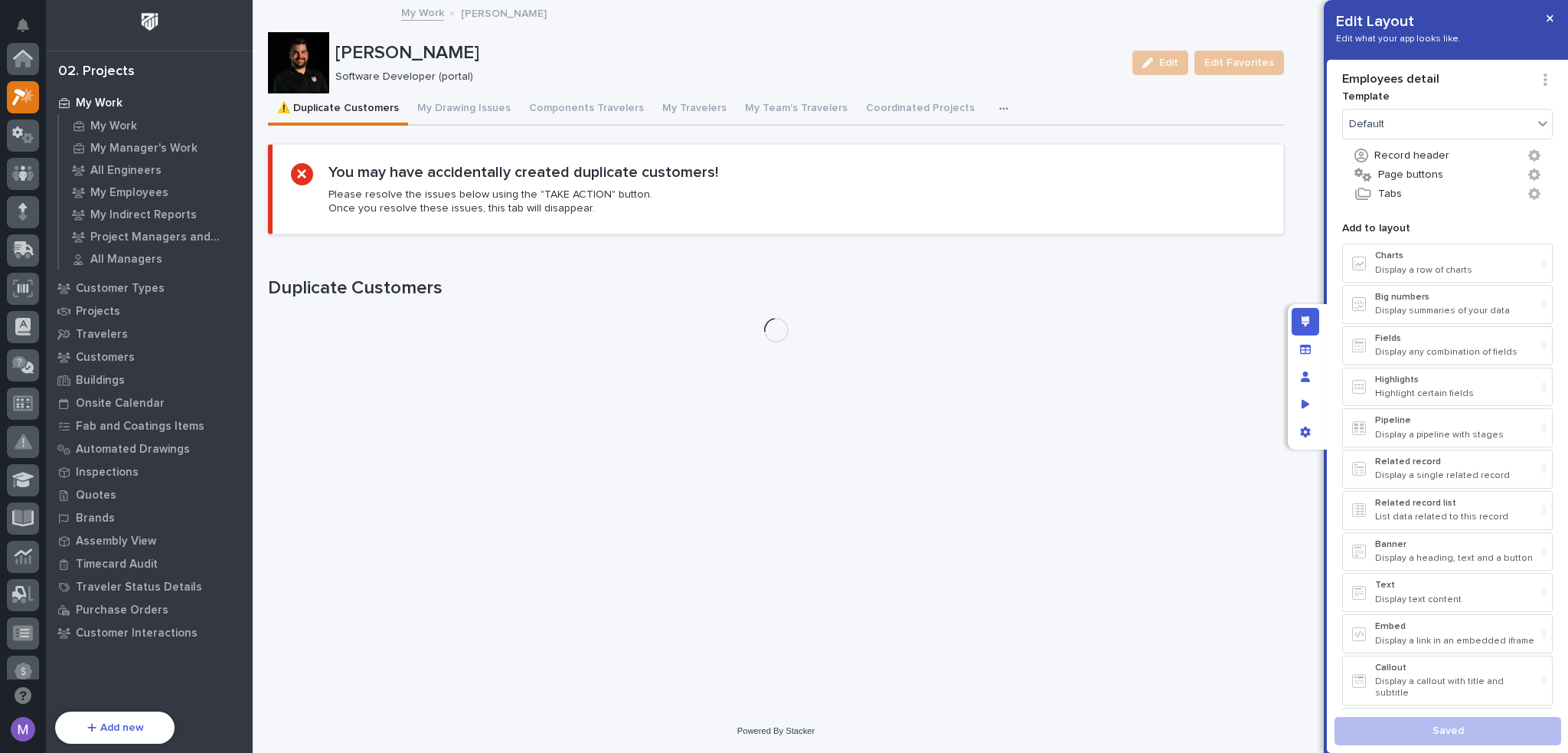
scroll to position [38, 0]
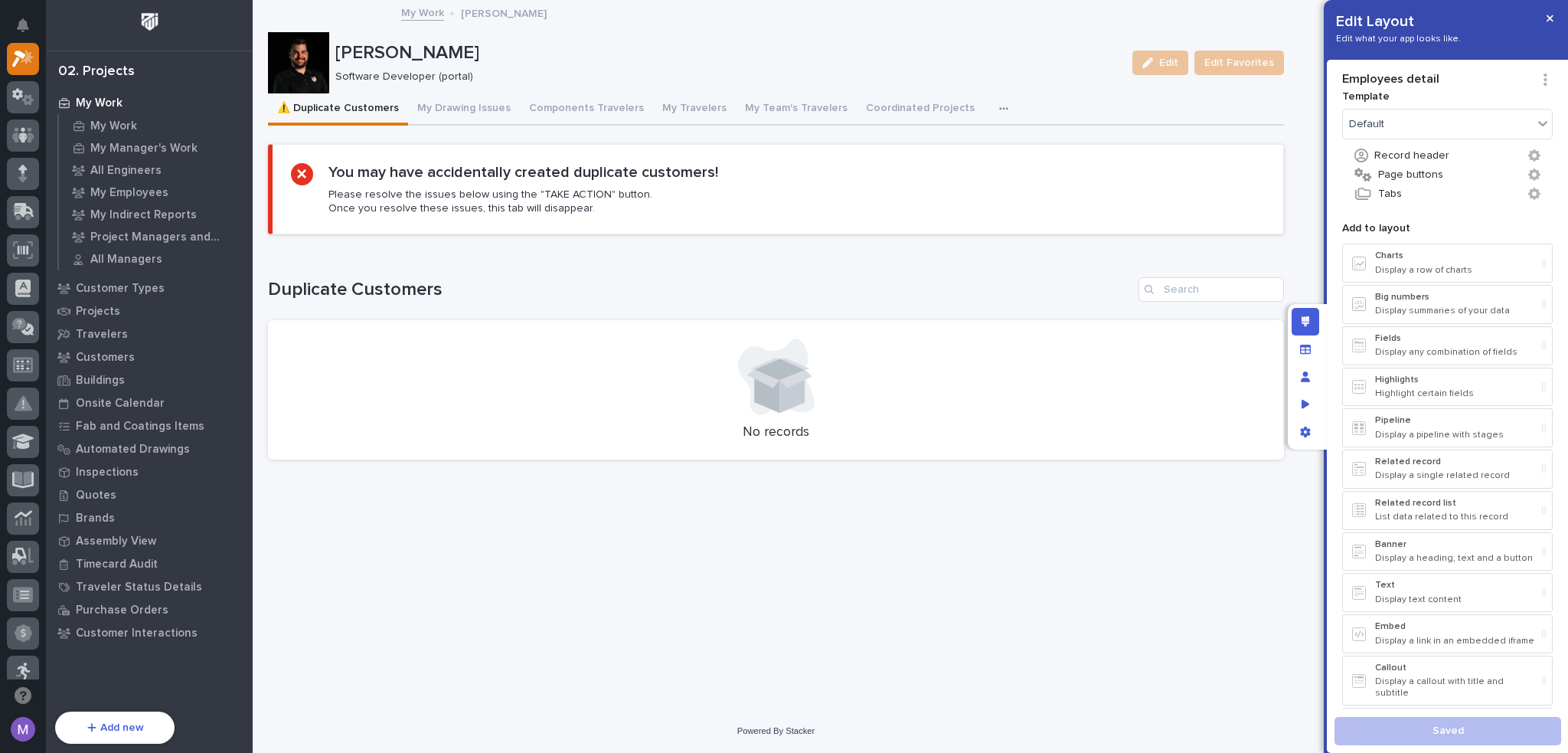
click at [1000, 103] on div "button" at bounding box center [1007, 108] width 16 height 11
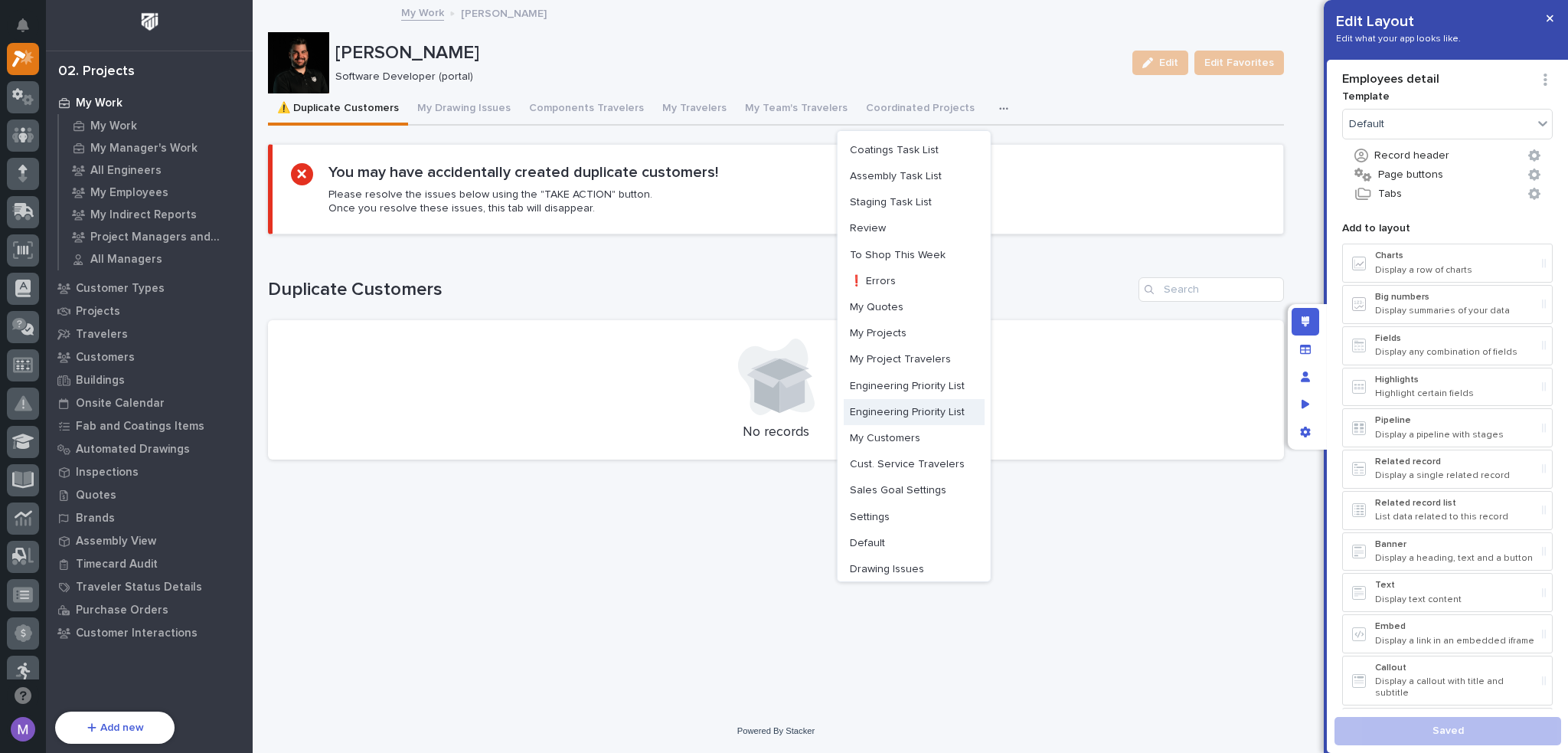
click at [933, 413] on span "Engineering Priority List" at bounding box center [908, 412] width 115 height 14
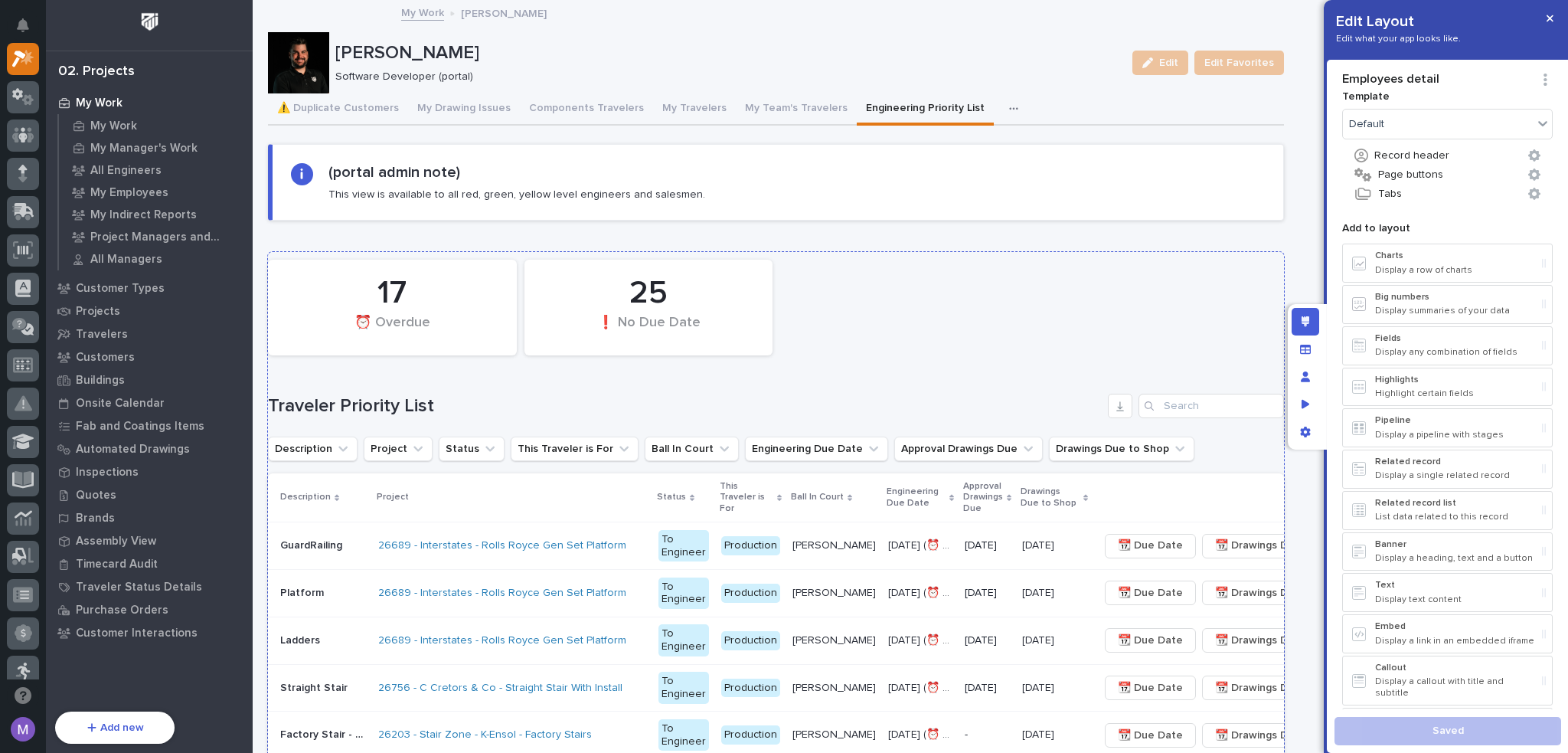
click at [1023, 293] on div "17 ⏰ Overdue 25 ❗ No Due Date" at bounding box center [776, 307] width 1032 height 111
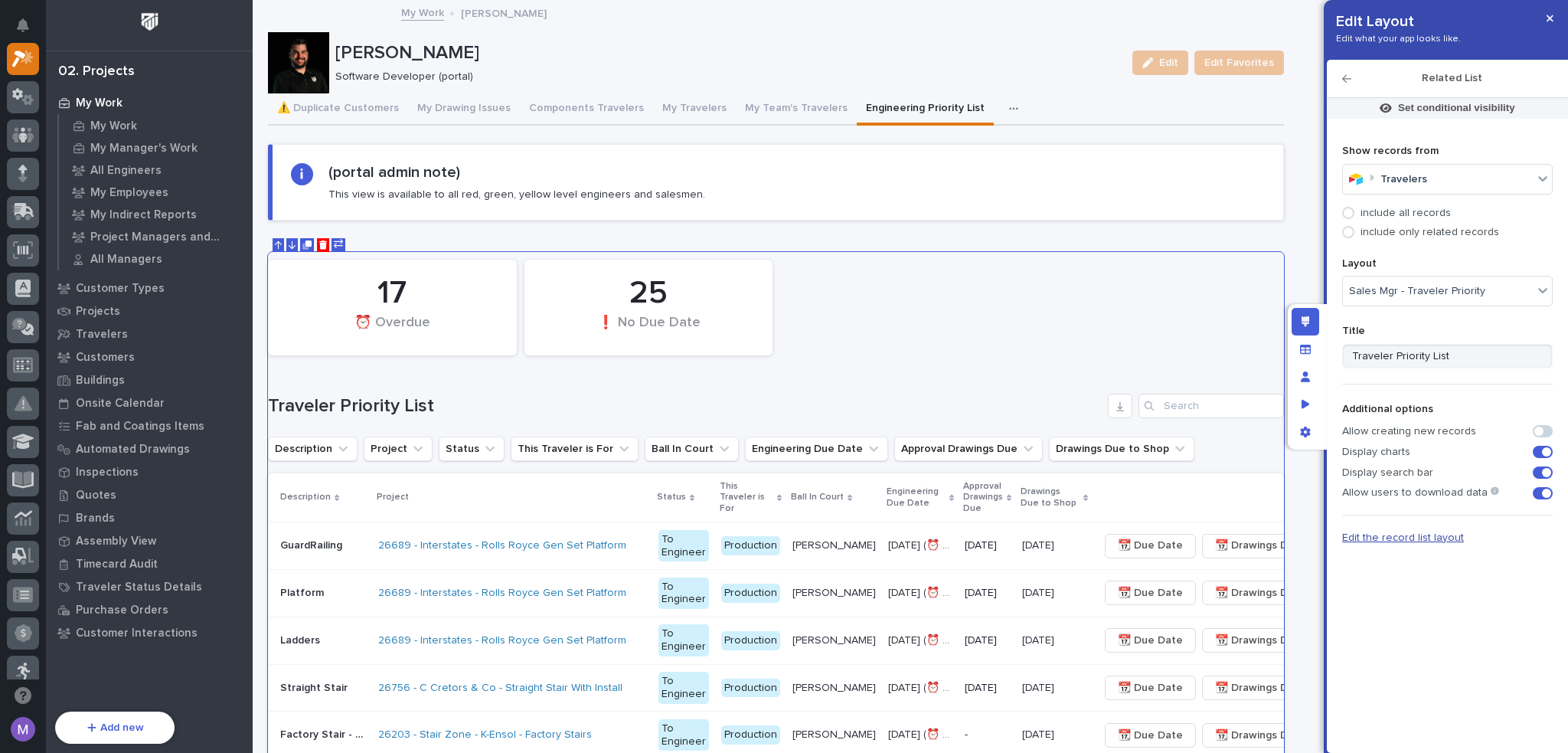
click at [1390, 534] on span "Edit the record list layout" at bounding box center [1403, 537] width 122 height 11
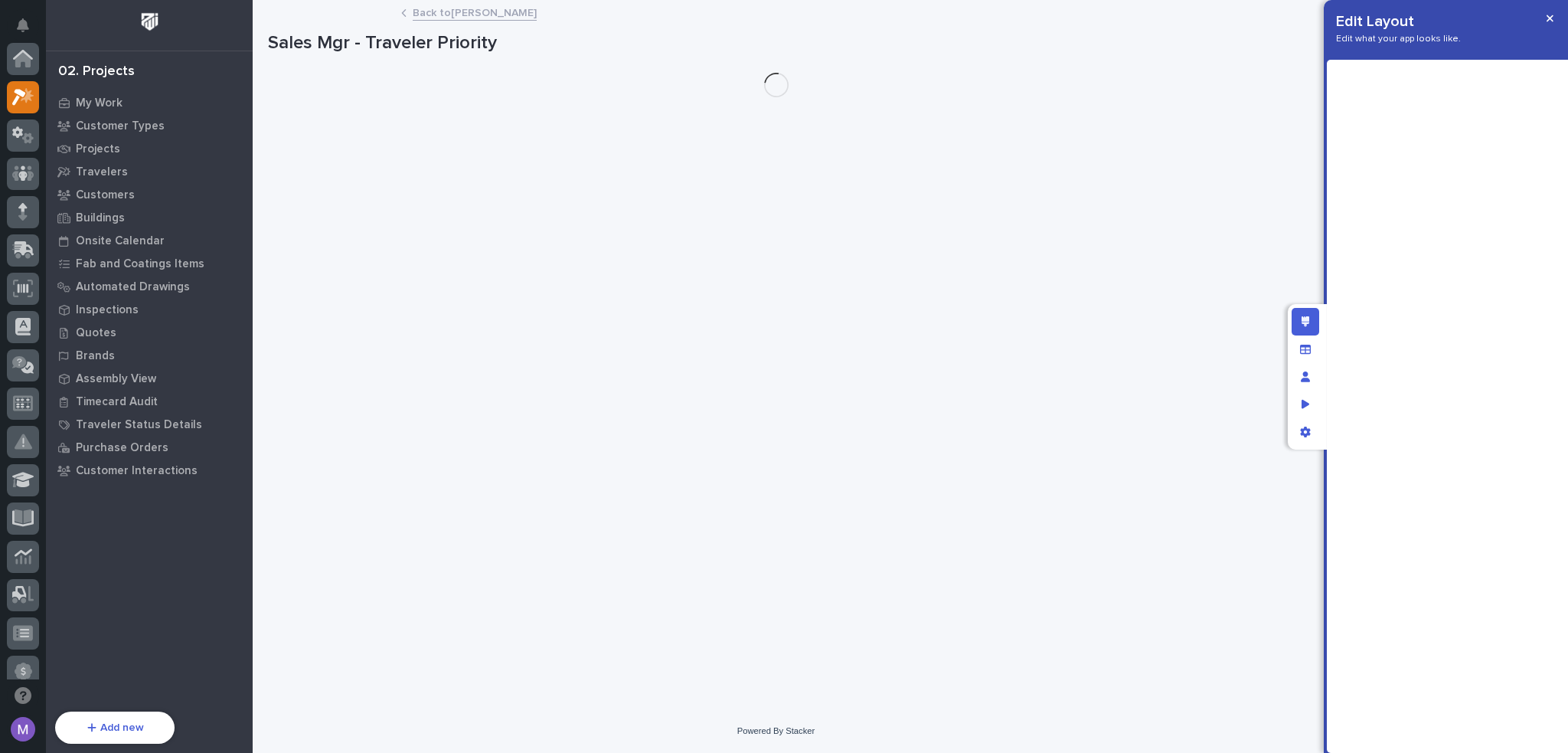
scroll to position [38, 0]
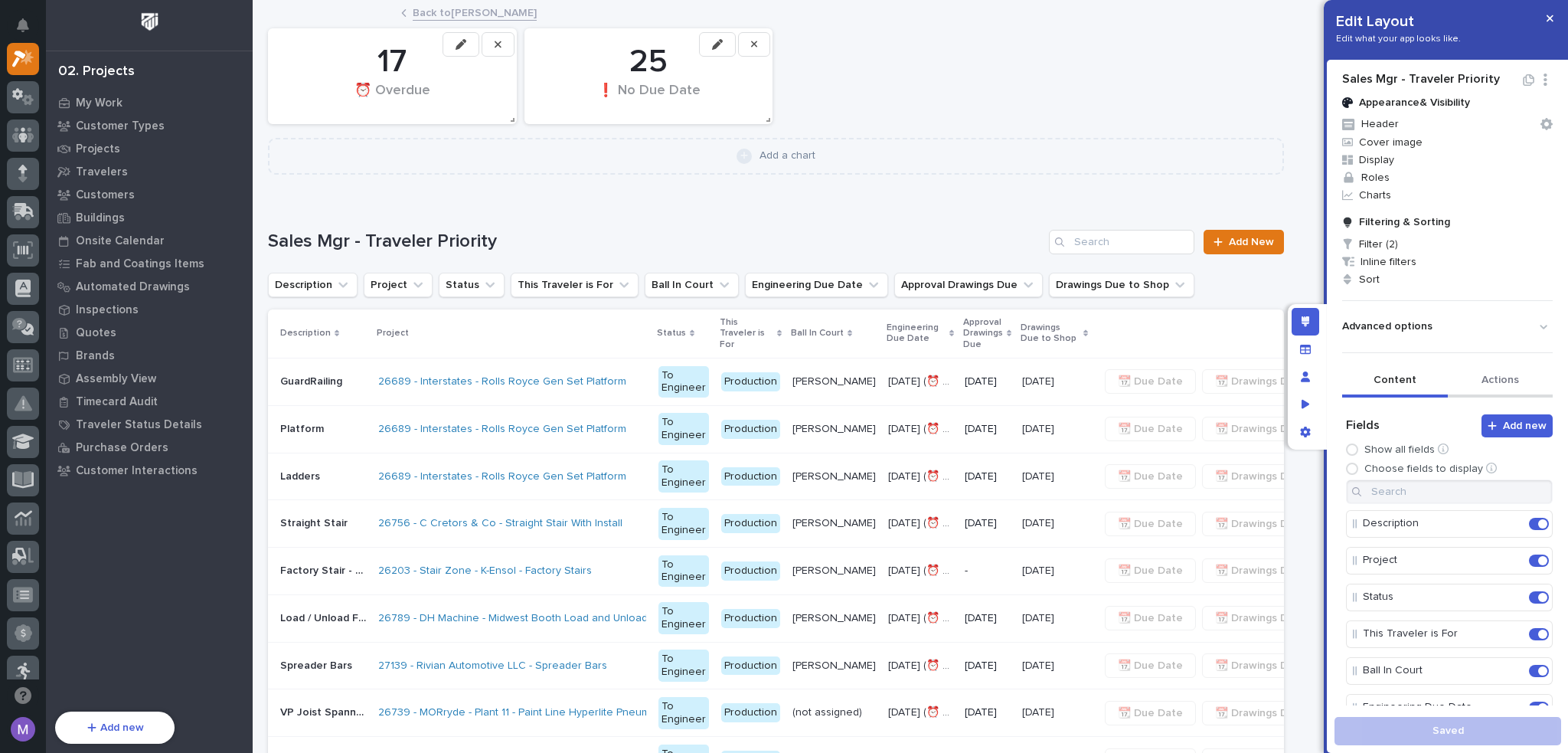
click at [1489, 378] on button "Actions" at bounding box center [1501, 381] width 105 height 32
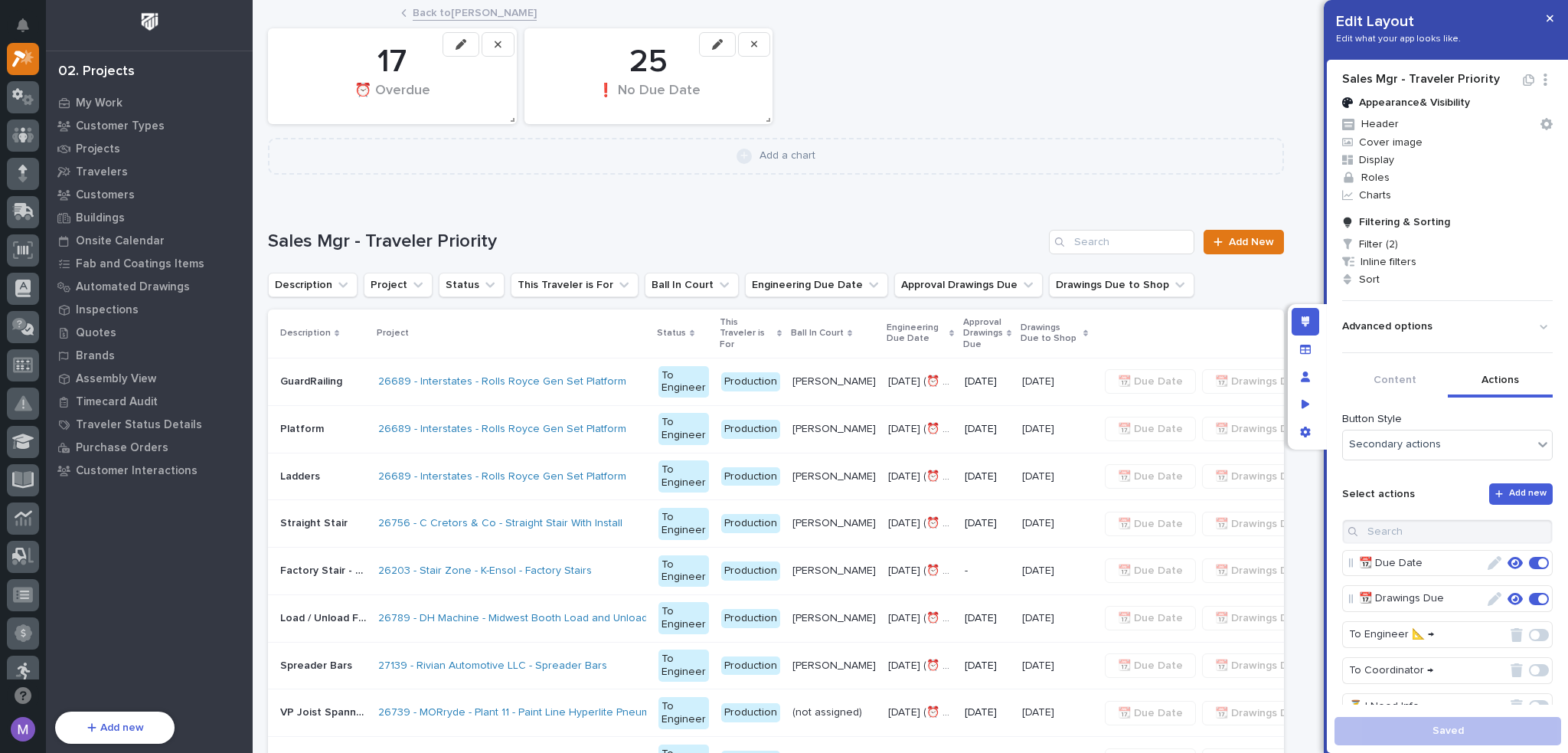
click at [1508, 562] on icon "button" at bounding box center [1515, 563] width 16 height 13
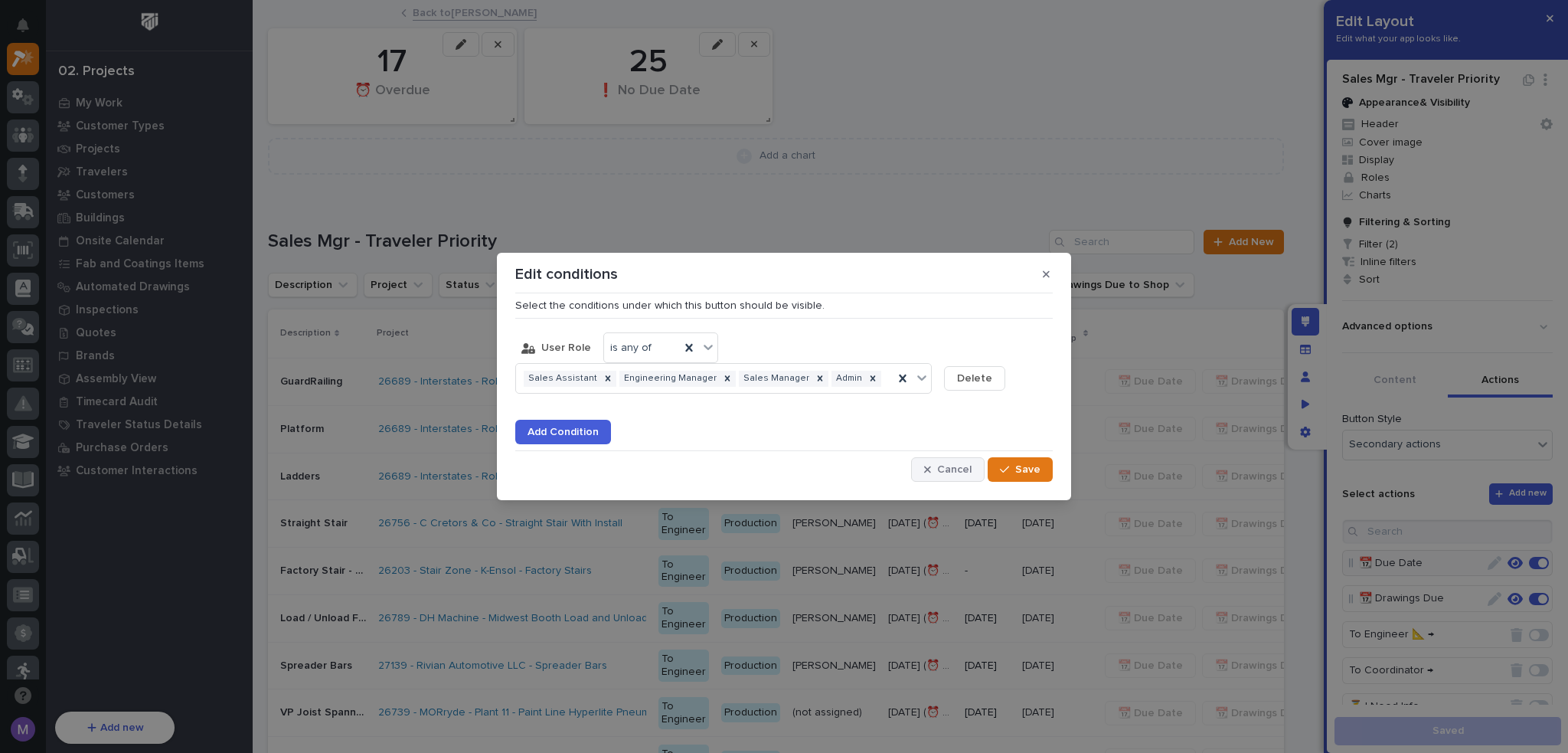
click at [925, 467] on button "Cancel" at bounding box center [948, 469] width 73 height 24
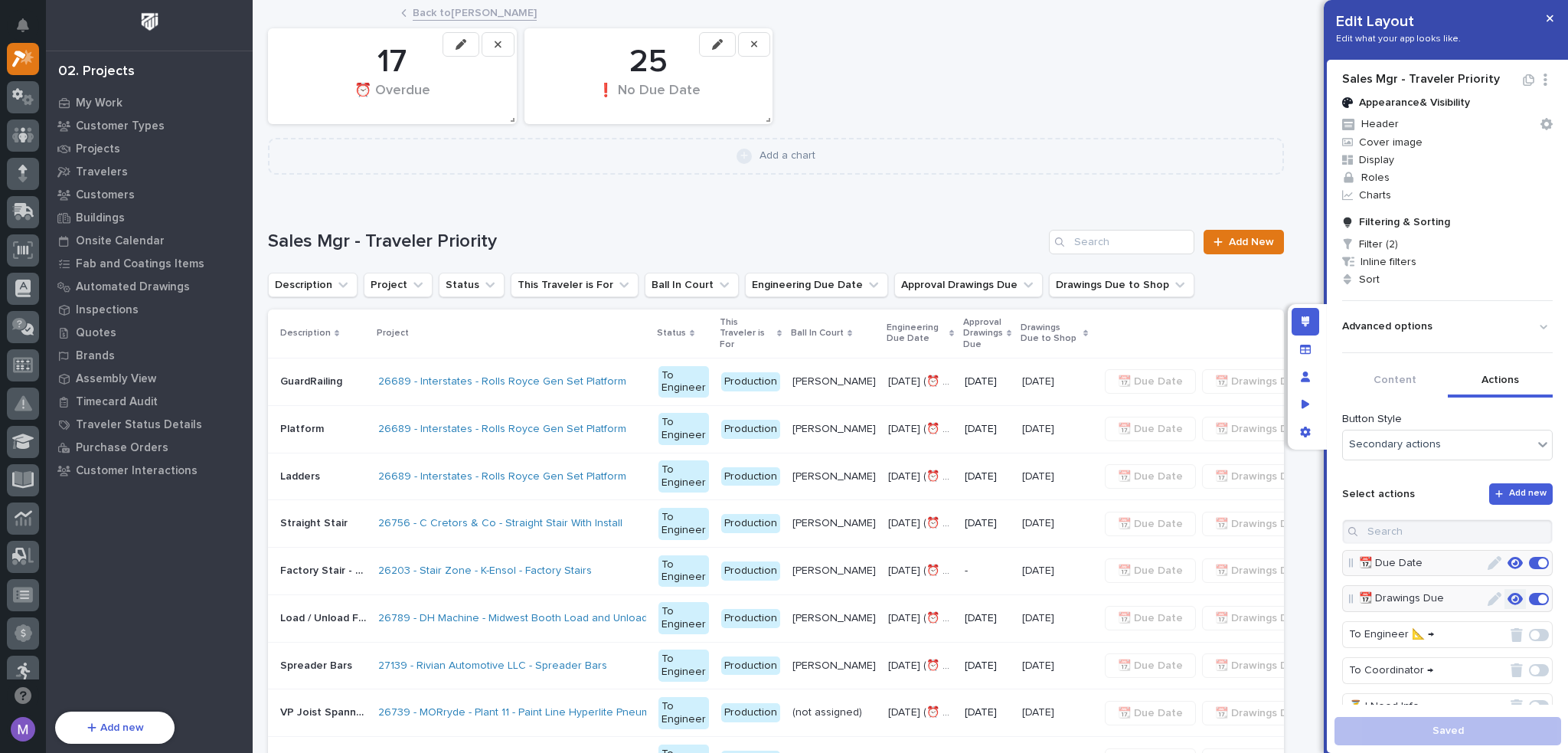
click at [1505, 606] on button "button" at bounding box center [1515, 599] width 21 height 20
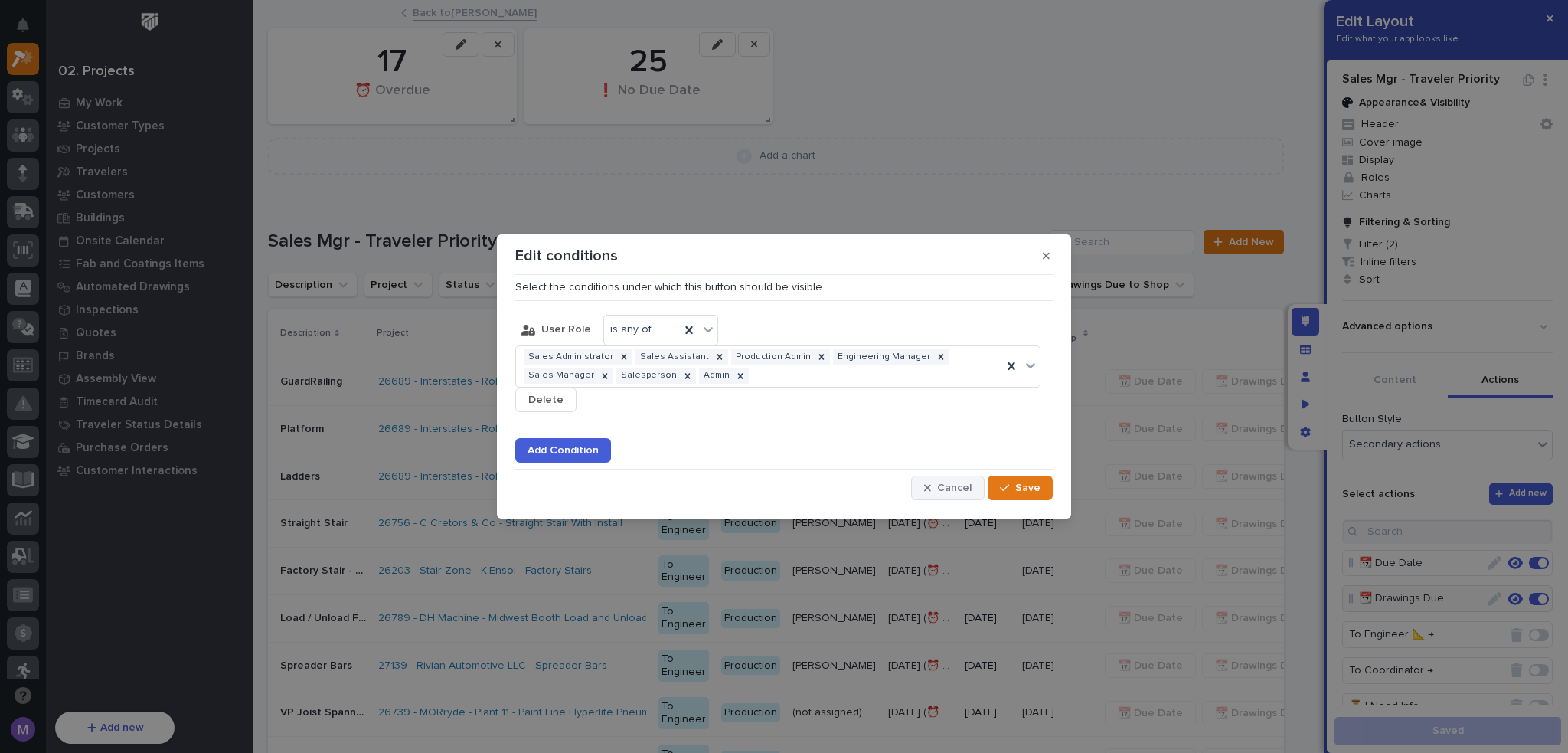
click at [951, 490] on span "Cancel" at bounding box center [954, 488] width 34 height 14
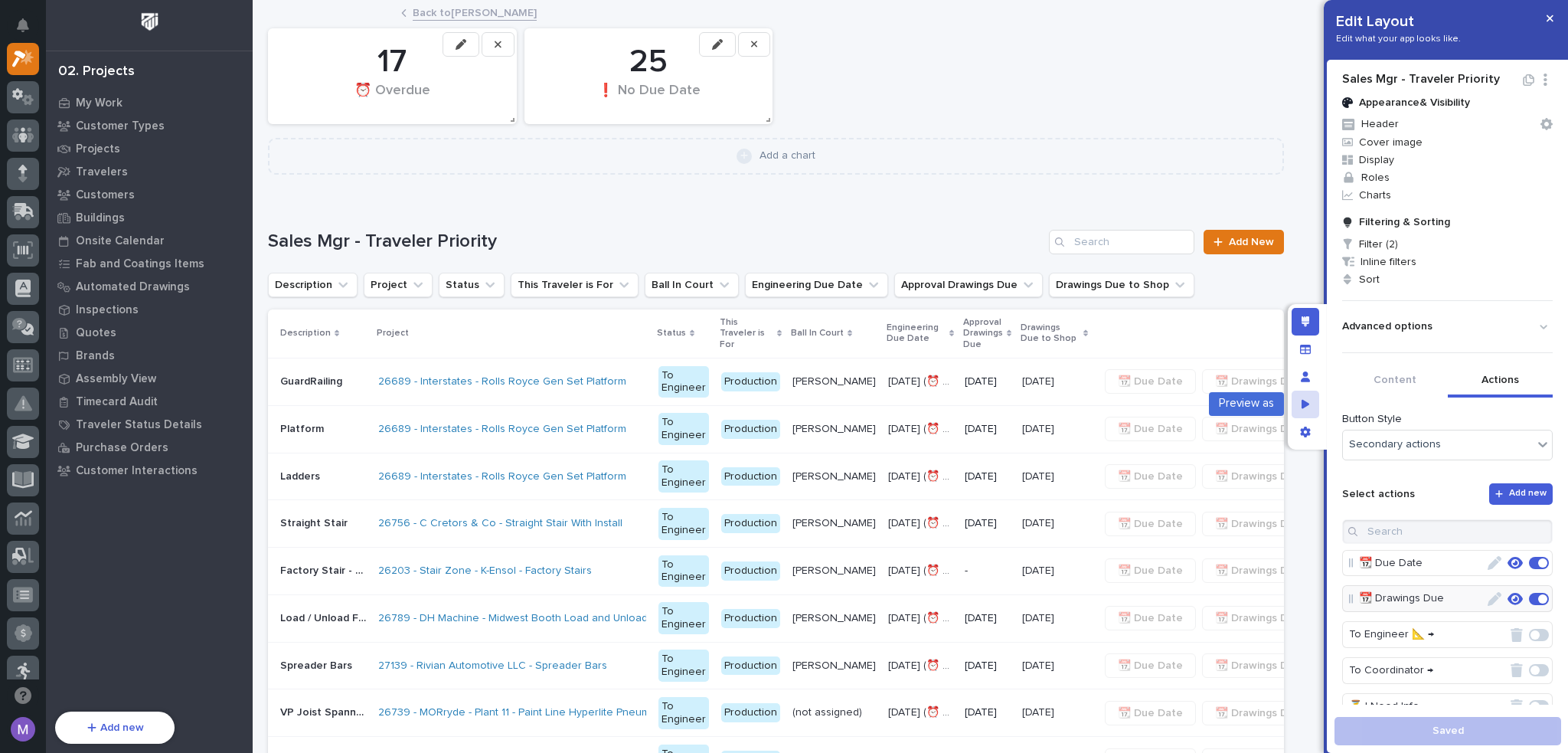
click at [1308, 394] on div "Preview as" at bounding box center [1306, 405] width 27 height 27
